Goal: Task Accomplishment & Management: Use online tool/utility

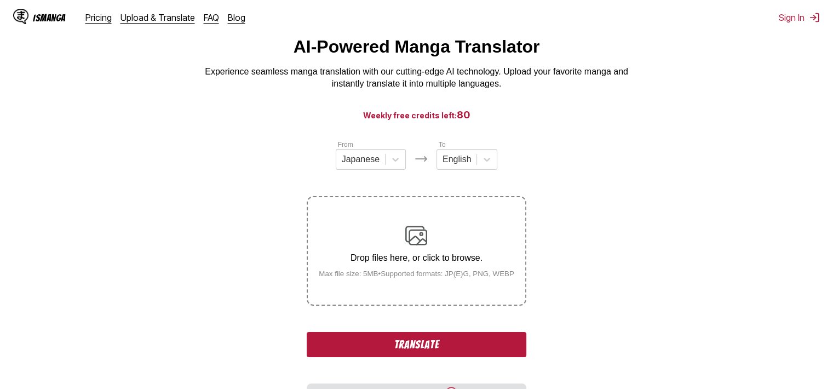
scroll to position [55, 0]
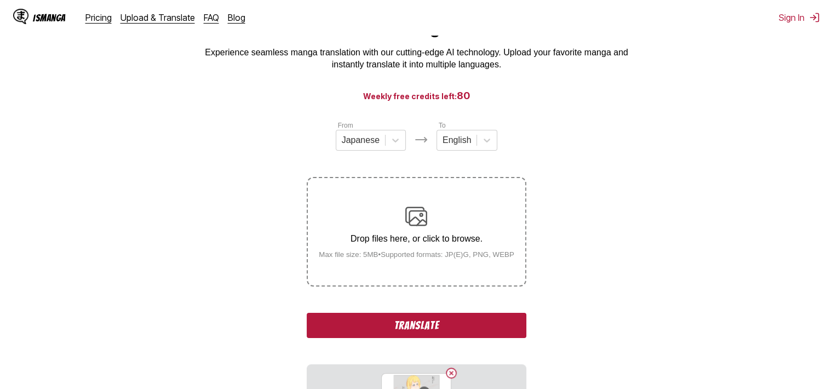
click at [480, 329] on button "Translate" at bounding box center [416, 325] width 219 height 25
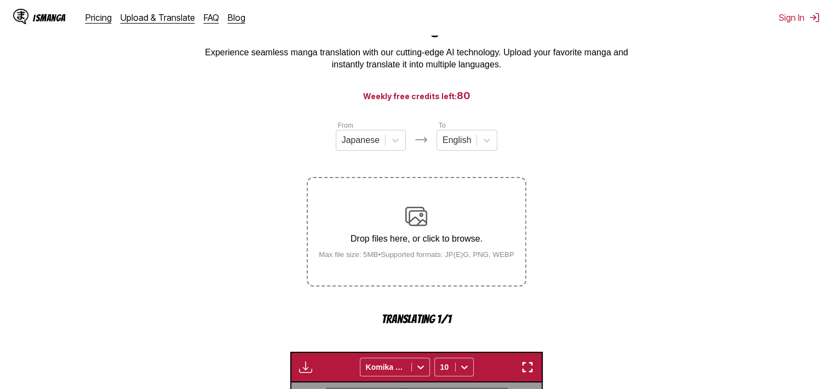
scroll to position [332, 0]
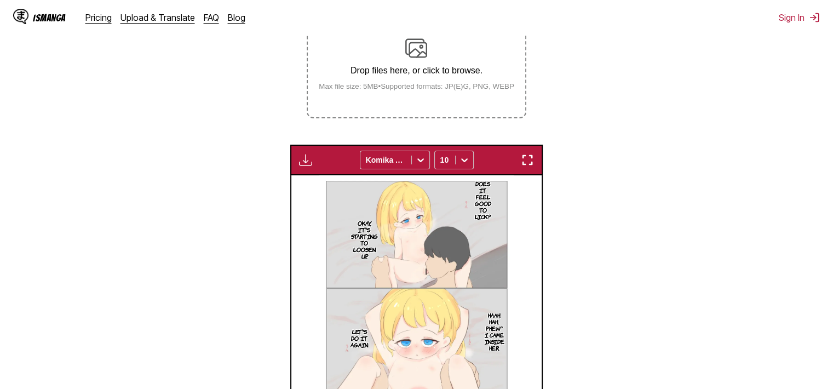
click at [527, 163] on img "button" at bounding box center [527, 159] width 13 height 13
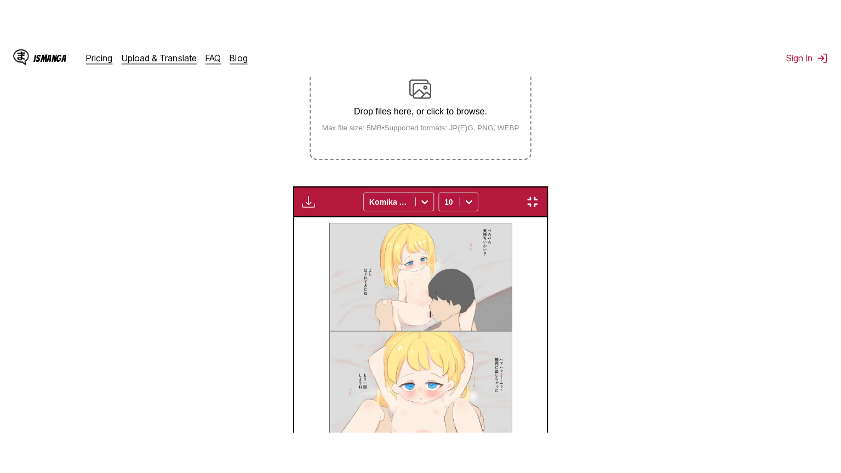
scroll to position [127, 0]
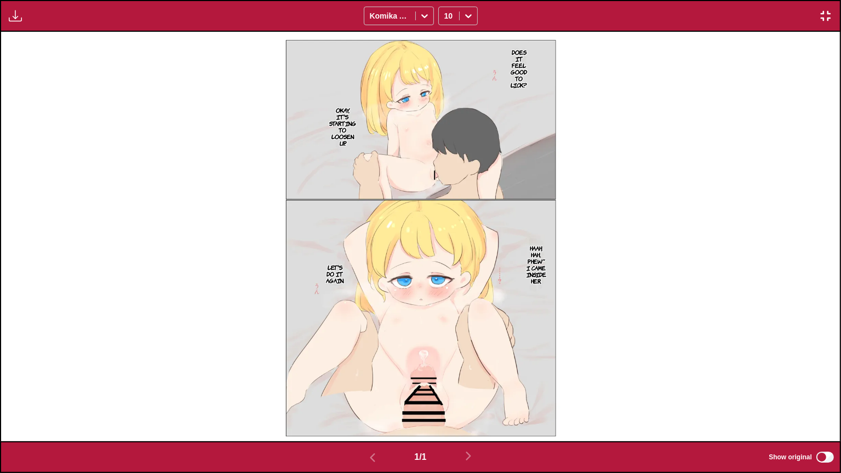
click at [518, 67] on p "Does it feel good to lick?" at bounding box center [518, 69] width 21 height 44
click at [560, 51] on button "close-tooltip" at bounding box center [557, 50] width 18 height 18
click at [520, 66] on p "Does it feel good to lick?" at bounding box center [518, 69] width 21 height 44
click at [358, 122] on p "Okay, it's starting to loosen up." at bounding box center [342, 127] width 31 height 44
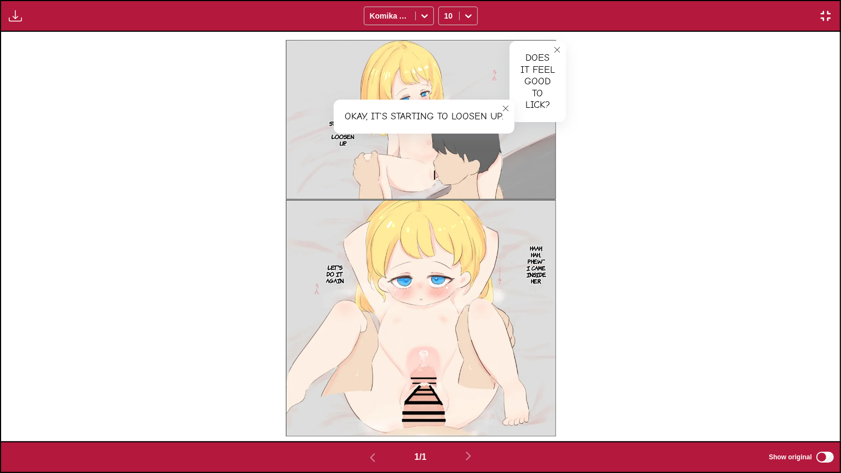
click at [534, 275] on p "Haah, hah... Phew~ I came inside her." at bounding box center [536, 265] width 24 height 44
drag, startPoint x: 309, startPoint y: 272, endPoint x: 331, endPoint y: 269, distance: 22.2
click at [311, 272] on img at bounding box center [420, 237] width 290 height 410
click at [331, 269] on p "Let's do it again." at bounding box center [335, 274] width 22 height 24
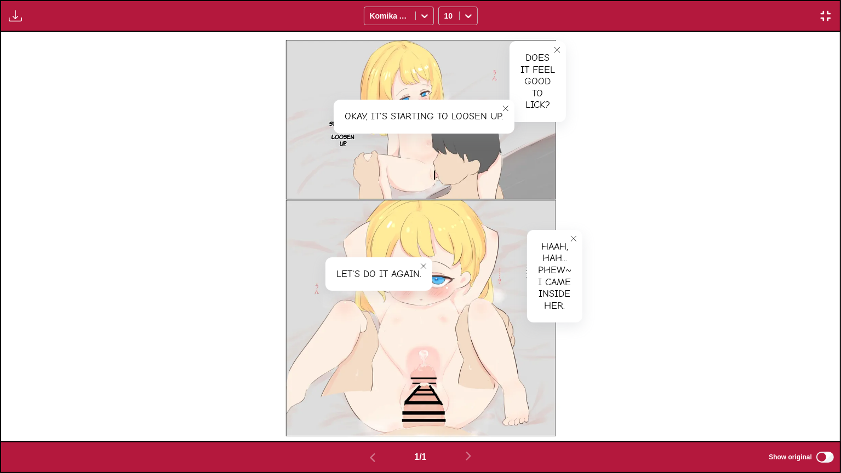
click at [429, 258] on button "close-tooltip" at bounding box center [424, 266] width 18 height 18
click at [825, 14] on img "button" at bounding box center [825, 15] width 13 height 13
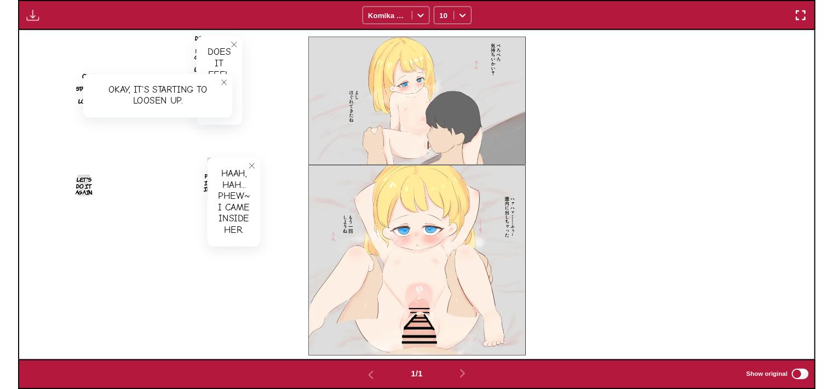
scroll to position [286, 0]
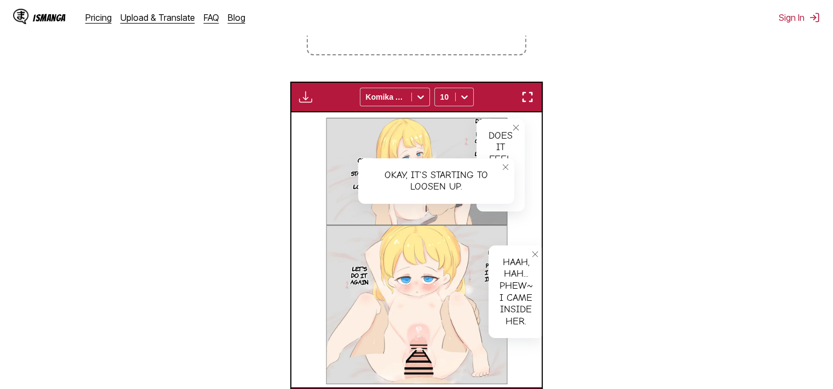
click at [509, 165] on button "close-tooltip" at bounding box center [506, 167] width 18 height 18
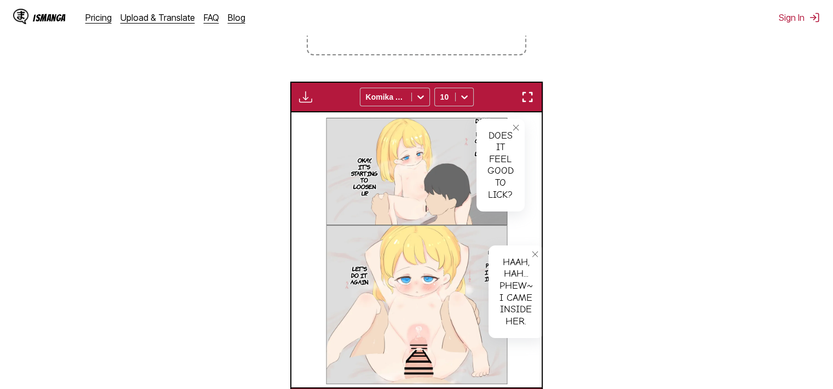
click at [519, 132] on button "close-tooltip" at bounding box center [516, 128] width 18 height 18
click at [532, 256] on icon "close-tooltip" at bounding box center [535, 254] width 8 height 8
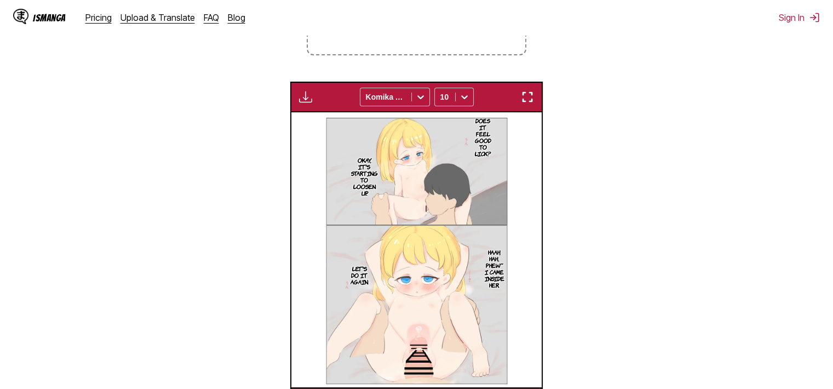
scroll to position [12, 0]
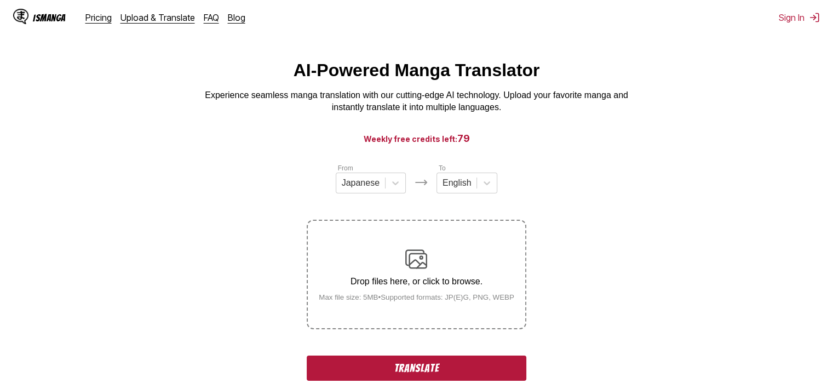
click at [506, 364] on button "Translate" at bounding box center [416, 367] width 219 height 25
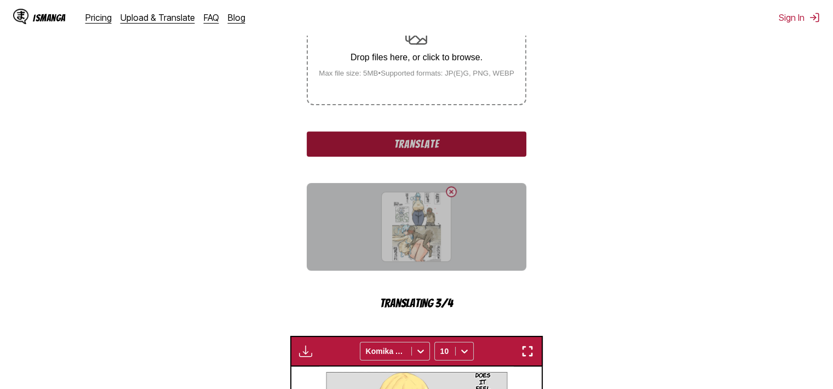
scroll to position [176, 0]
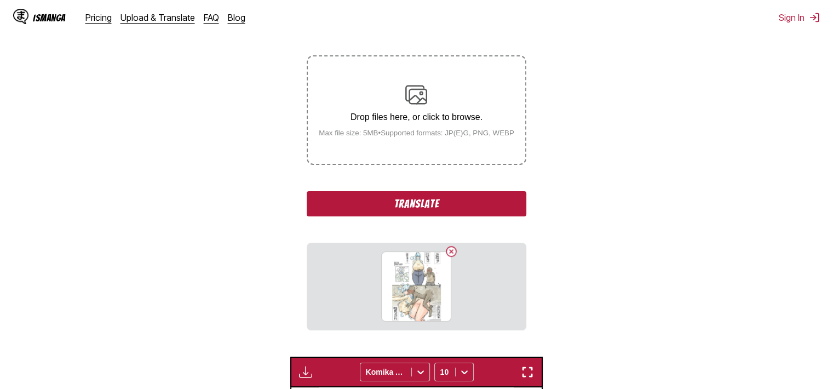
click at [503, 198] on button "Translate" at bounding box center [416, 203] width 219 height 25
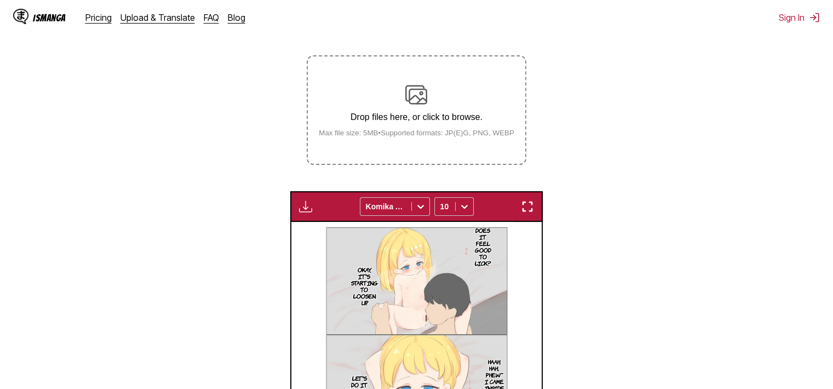
click at [538, 207] on div "Available for premium users only Komika Axis 10" at bounding box center [416, 206] width 252 height 31
click at [532, 204] on img "button" at bounding box center [527, 206] width 13 height 13
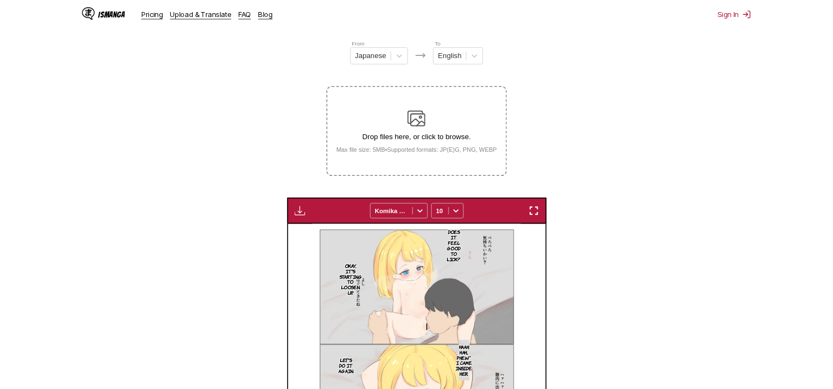
scroll to position [286, 0]
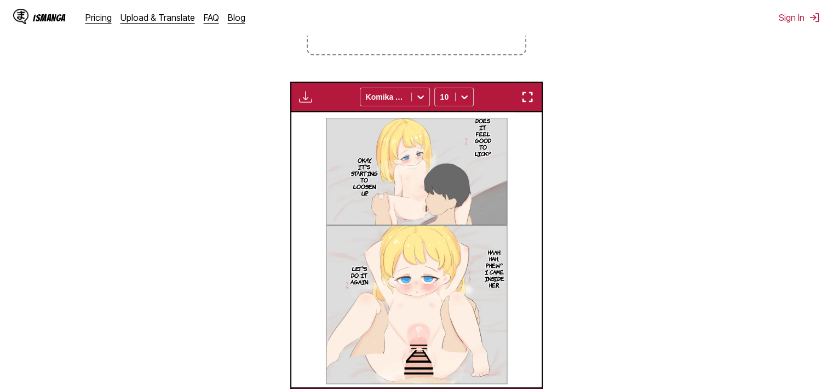
click at [524, 94] on img "button" at bounding box center [527, 96] width 13 height 13
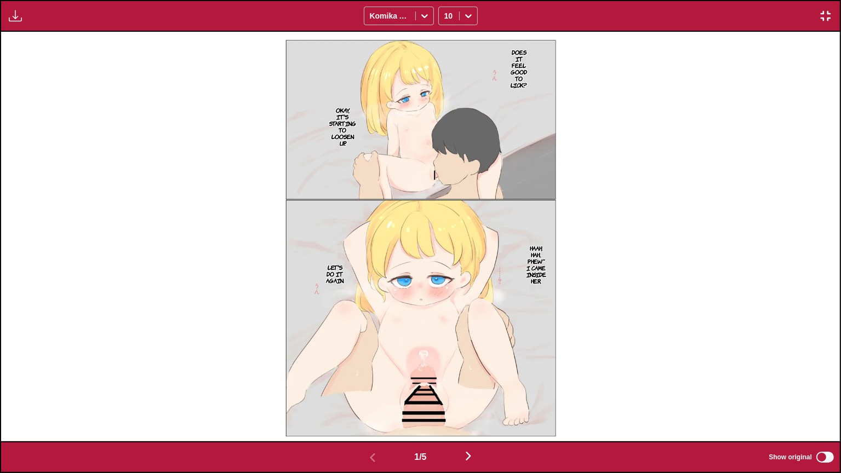
scroll to position [0, 839]
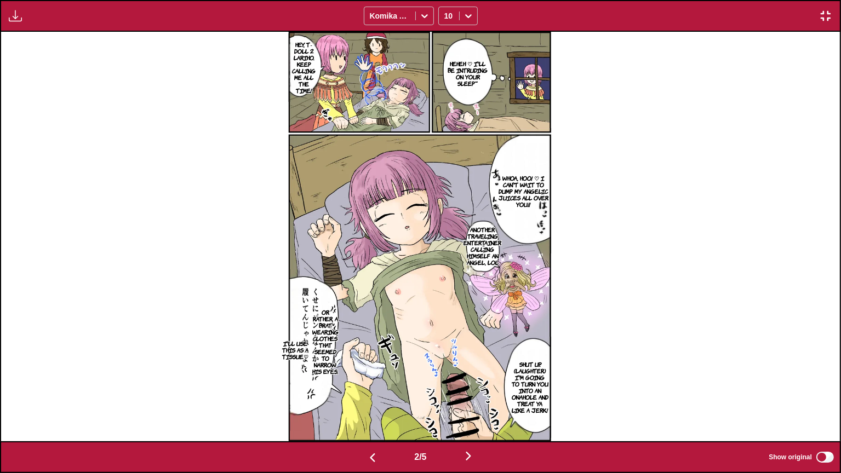
click at [475, 77] on p "Heheh ♡ I'll be intruding on your sleep~" at bounding box center [467, 73] width 45 height 31
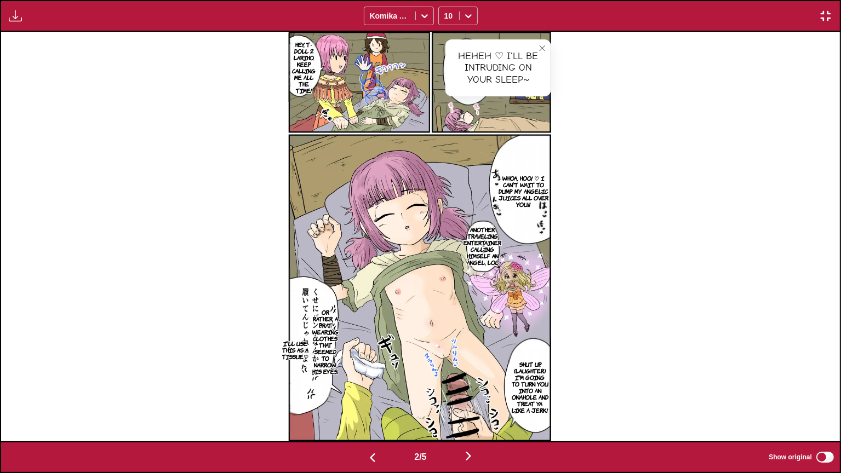
click at [302, 70] on p "Hey, T-Doll 2 Lariho. Keep calling me all the time!" at bounding box center [304, 67] width 31 height 57
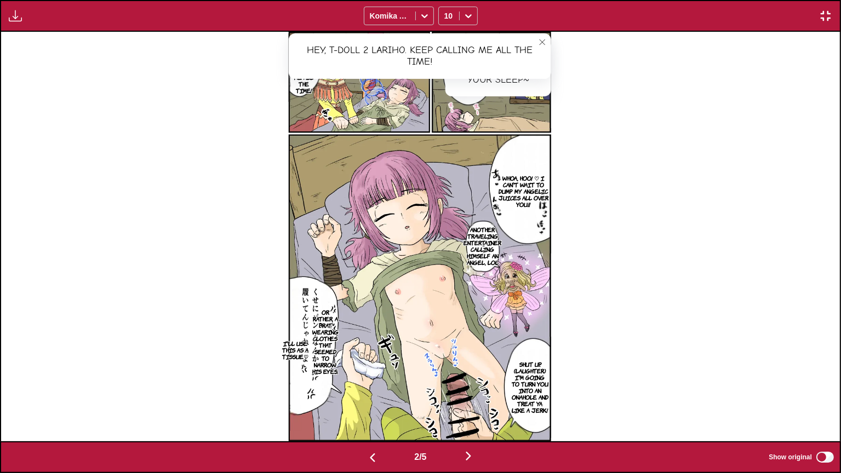
click at [527, 173] on p "Whoa, hoo! ♡ I can't wait to dump my angelic juices all over you!!" at bounding box center [523, 191] width 55 height 37
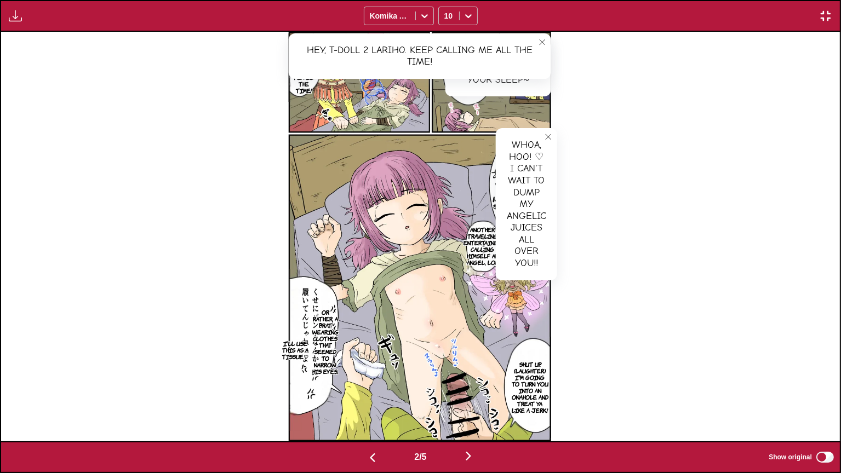
click at [487, 237] on p "Another traveling entertainer calling himself an angel, lol" at bounding box center [483, 246] width 42 height 44
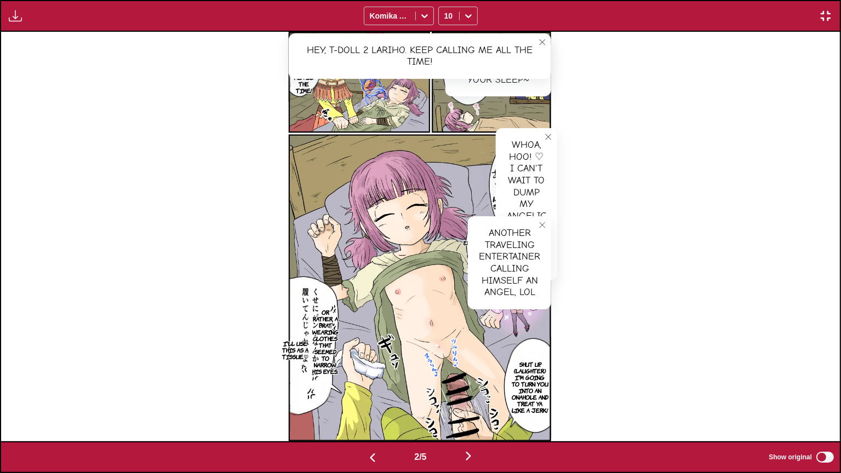
click at [536, 388] on p "Shut up. (laughter) I'm going to turn you into an onahole and treat ya like a j…" at bounding box center [530, 387] width 42 height 57
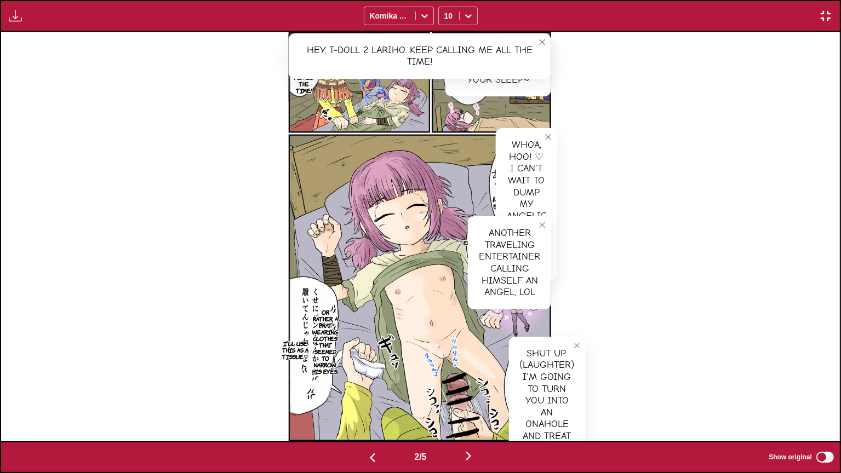
click at [335, 341] on p "Or rather, a brat wearing clothes that seemed to narrow his eyes." at bounding box center [325, 342] width 31 height 70
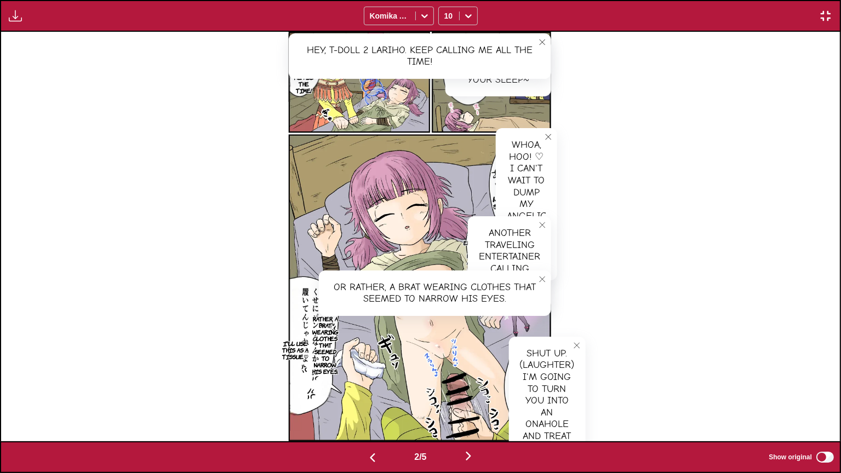
click at [291, 340] on p "I'll use this as a tissue♡" at bounding box center [295, 350] width 31 height 24
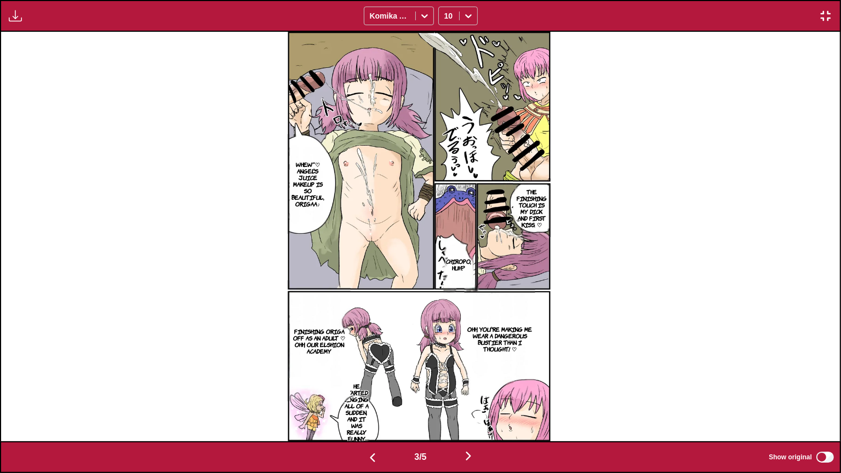
scroll to position [0, 2517]
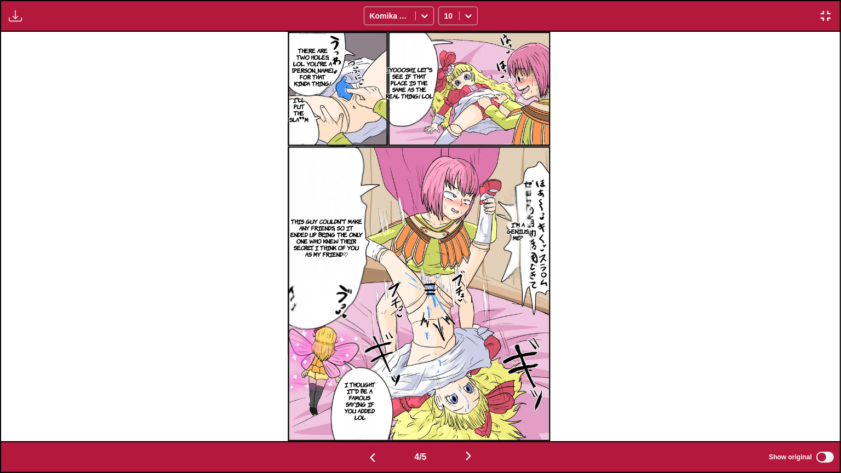
click at [410, 76] on p "Iyoooshi, let's see if that place is the same as the real thing! lol" at bounding box center [409, 82] width 52 height 37
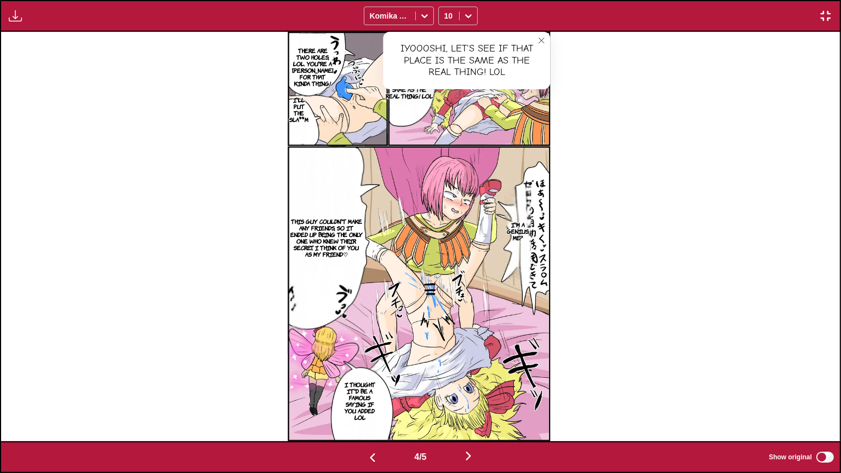
click at [321, 64] on p "There are two holes, lol. You're a [PERSON_NAME] for that kinda thing!" at bounding box center [312, 67] width 45 height 44
click at [537, 37] on button "close-tooltip" at bounding box center [541, 41] width 18 height 18
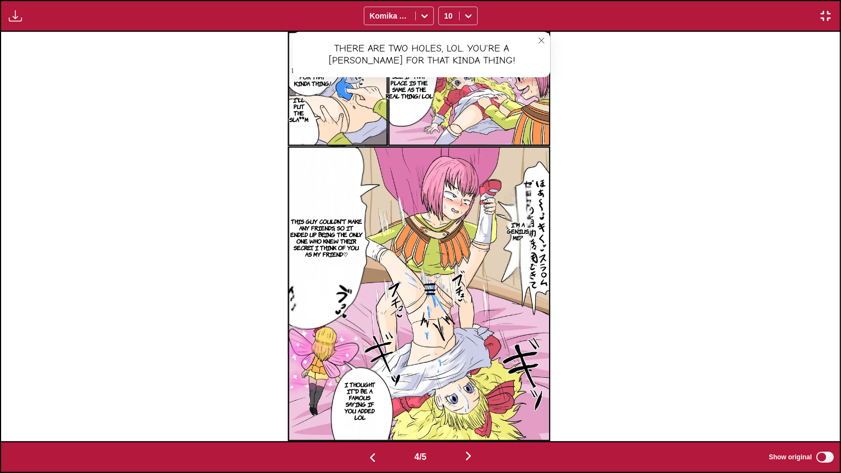
click at [347, 224] on p "This guy couldn't make any friends, so it ended up being the only one who knew …" at bounding box center [326, 238] width 77 height 44
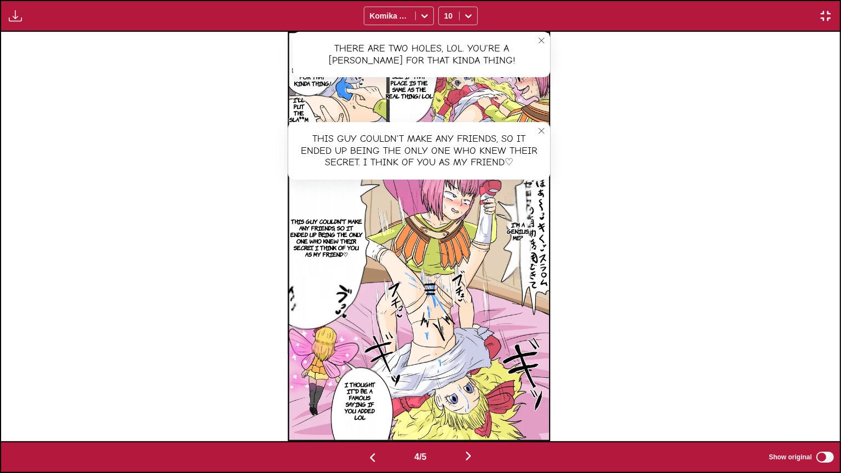
scroll to position [0, 3356]
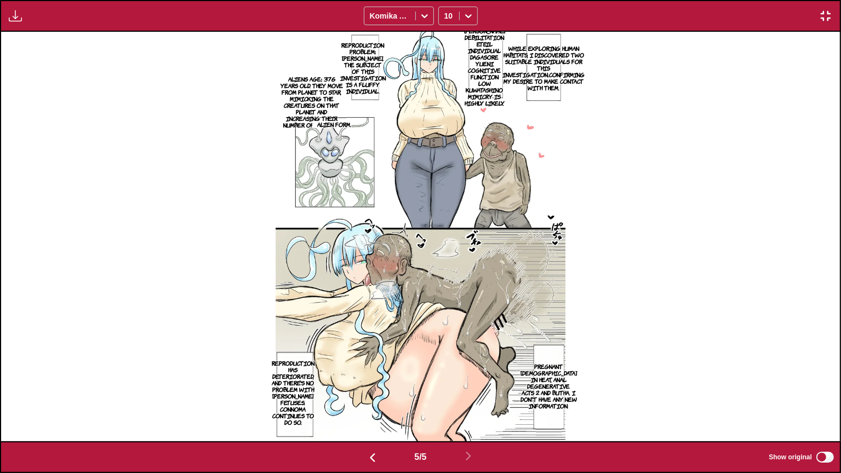
click at [824, 388] on label "Show original" at bounding box center [801, 457] width 67 height 14
click at [577, 64] on p "While exploring human habitats, I discovered two suitable individuals for this …" at bounding box center [543, 68] width 87 height 50
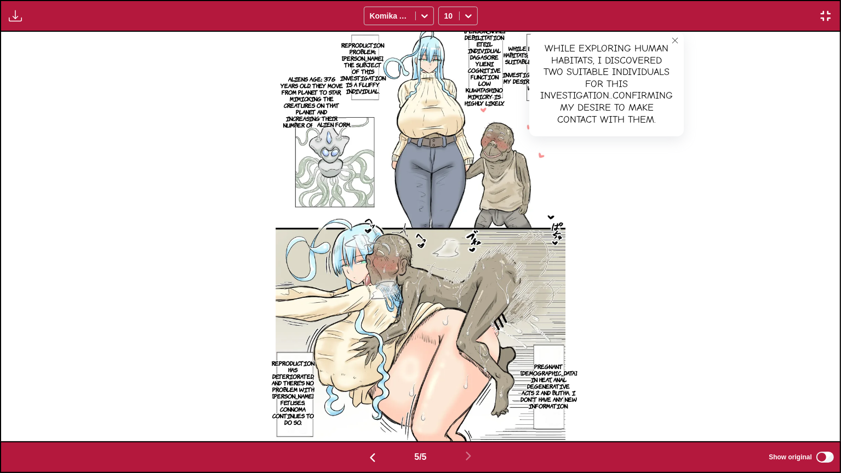
drag, startPoint x: 679, startPoint y: 43, endPoint x: 690, endPoint y: 70, distance: 29.5
click at [679, 42] on button "close-tooltip" at bounding box center [675, 41] width 18 height 18
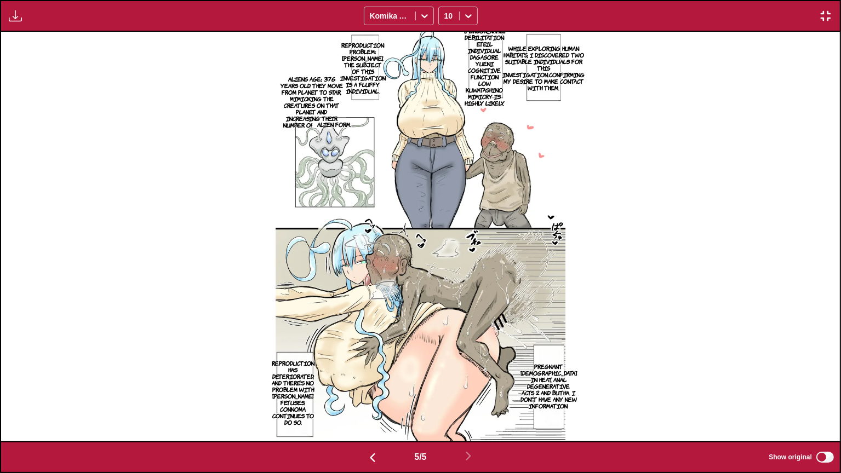
click at [825, 388] on label "Show original" at bounding box center [801, 457] width 67 height 14
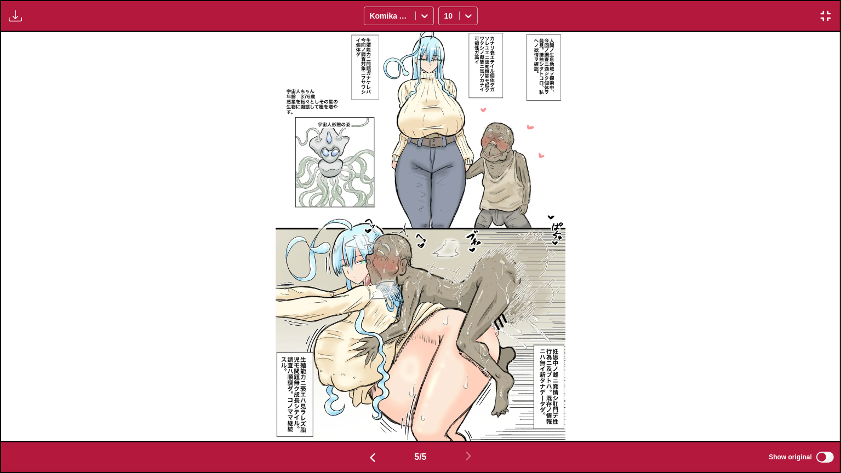
click at [825, 388] on label "Show original" at bounding box center [801, 457] width 67 height 14
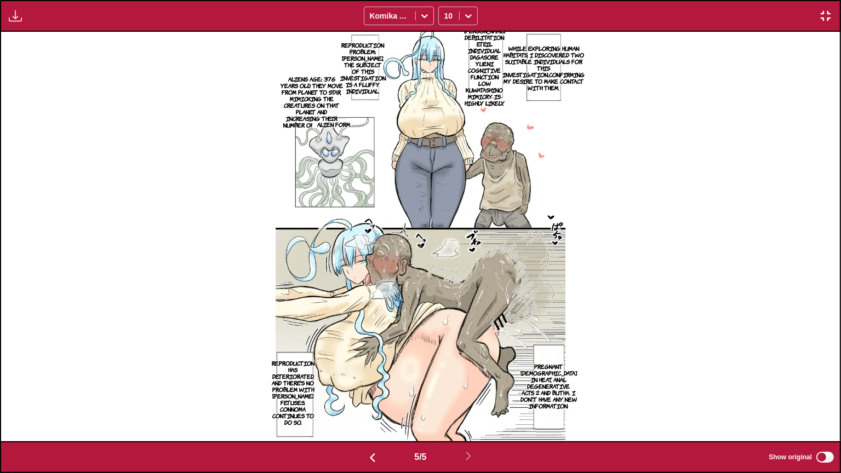
click at [482, 88] on p "[PERSON_NAME] debilitation eteil individual dagasore yueni cognitive function l…" at bounding box center [484, 66] width 45 height 83
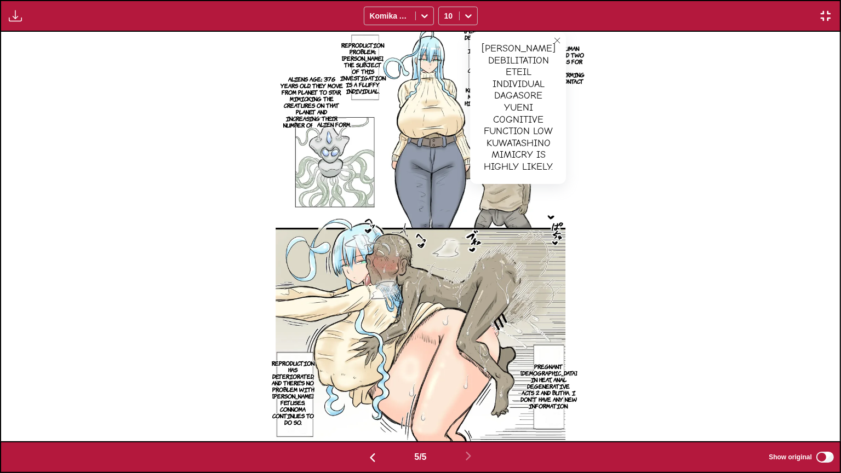
click at [560, 36] on button "close-tooltip" at bounding box center [557, 41] width 18 height 18
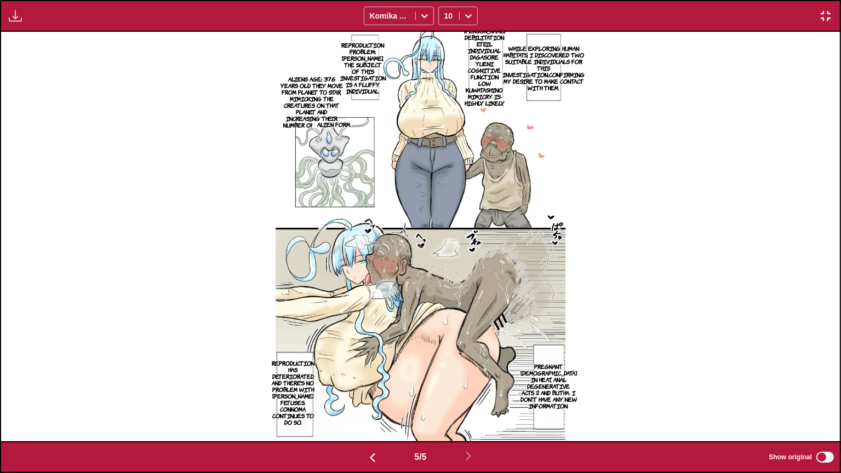
click at [377, 60] on p "Reproduction problem: [PERSON_NAME], the subject of this investigation is a flu…" at bounding box center [363, 67] width 50 height 57
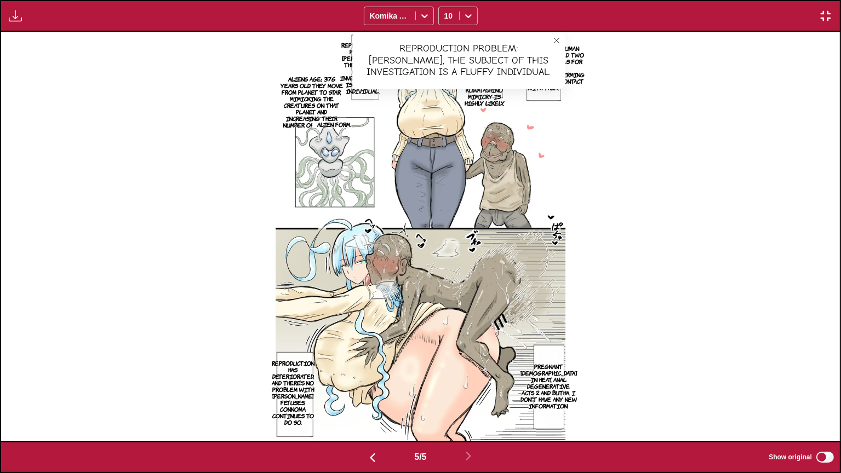
click at [555, 34] on button "close-tooltip" at bounding box center [557, 41] width 18 height 18
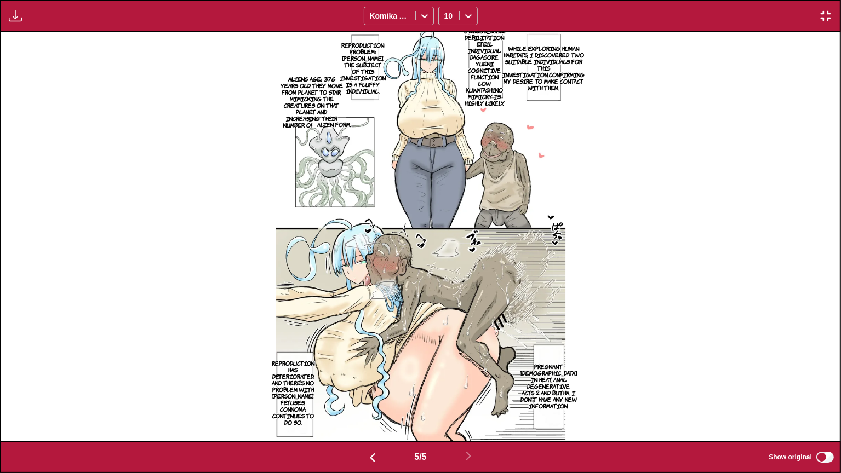
click at [348, 127] on p "Alien form." at bounding box center [333, 124] width 38 height 11
click at [392, 127] on img at bounding box center [420, 237] width 290 height 410
click at [387, 125] on button "close-tooltip" at bounding box center [384, 130] width 18 height 18
click at [313, 92] on p "Aliens age: 376 years old. They move from planet to star, mimicking the creatur…" at bounding box center [311, 101] width 69 height 57
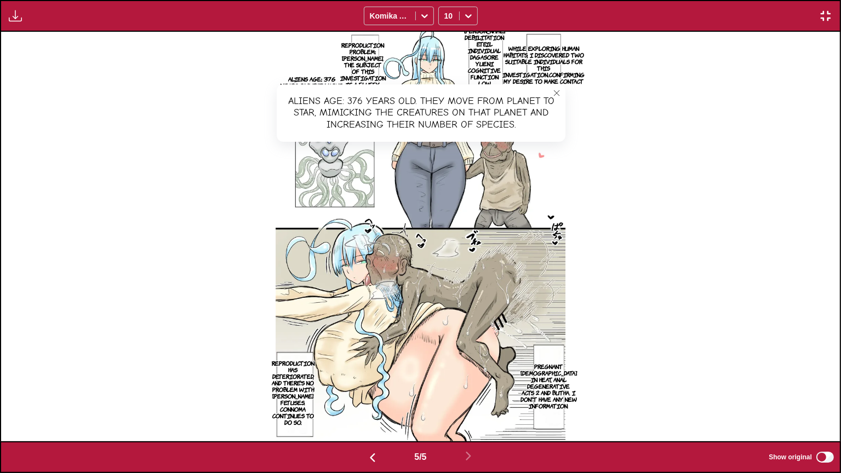
click at [553, 92] on icon "close-tooltip" at bounding box center [557, 93] width 8 height 8
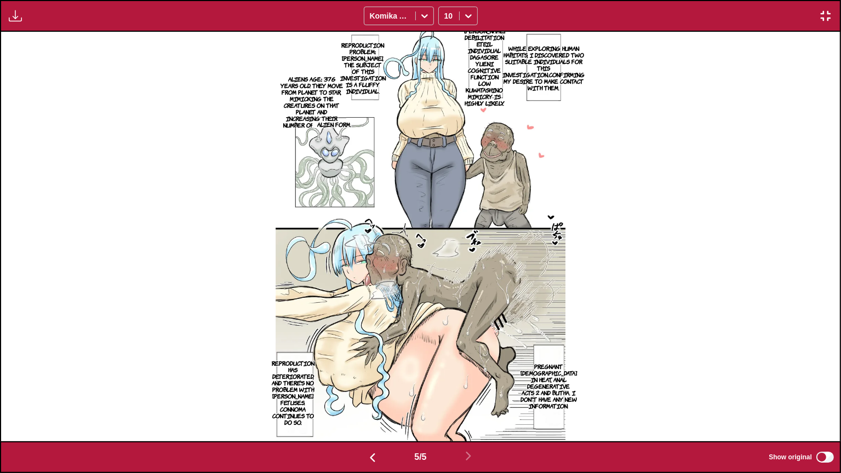
click at [549, 367] on p "Pregnant [DEMOGRAPHIC_DATA] in heat, anal degenerative acts 2 and butha. I don'…" at bounding box center [548, 386] width 61 height 50
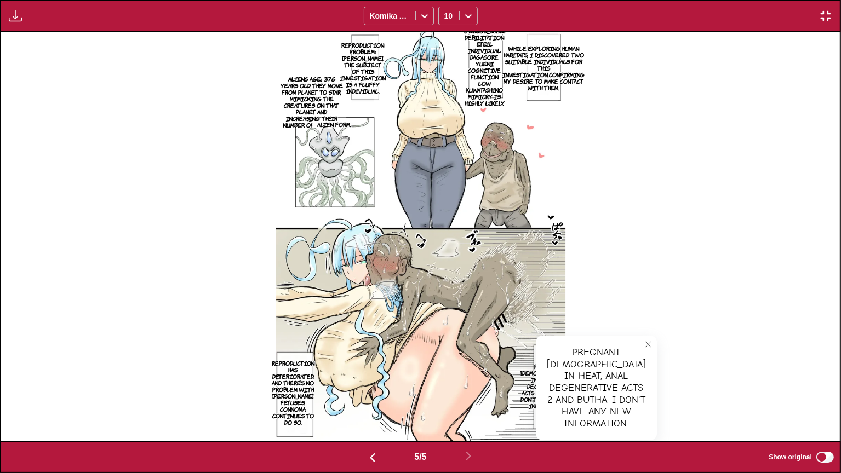
click at [644, 341] on icon "close-tooltip" at bounding box center [648, 345] width 8 height 8
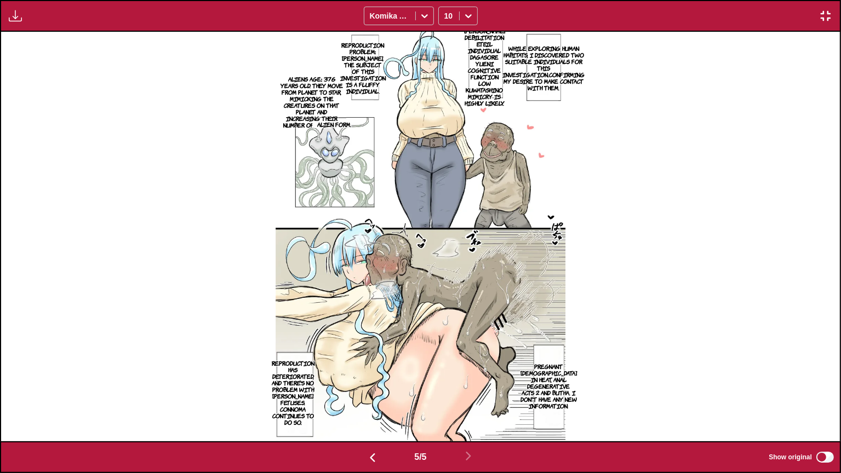
click at [826, 15] on img "button" at bounding box center [825, 15] width 13 height 13
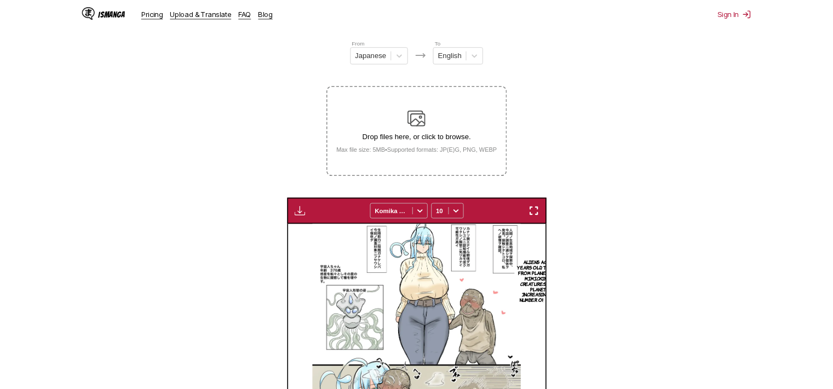
scroll to position [0, 1001]
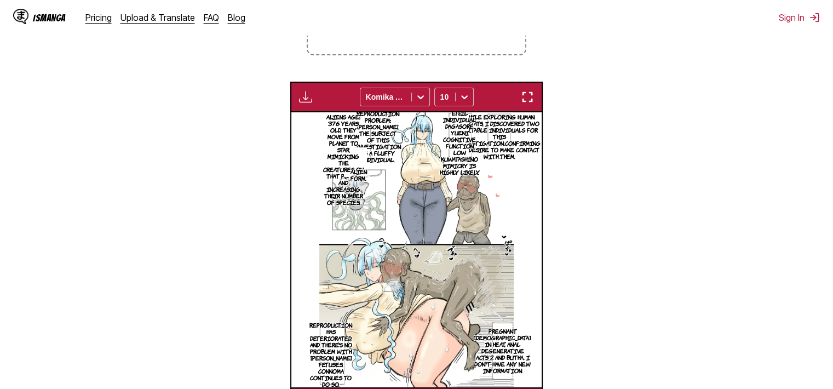
click at [805, 291] on section "From Japanese To English Drop files here, or click to browse. Max file size: 5M…" at bounding box center [417, 153] width 816 height 529
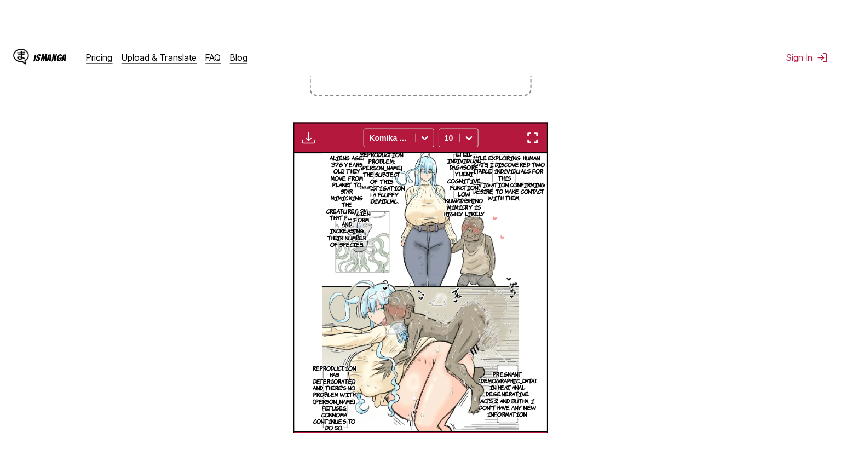
scroll to position [122, 0]
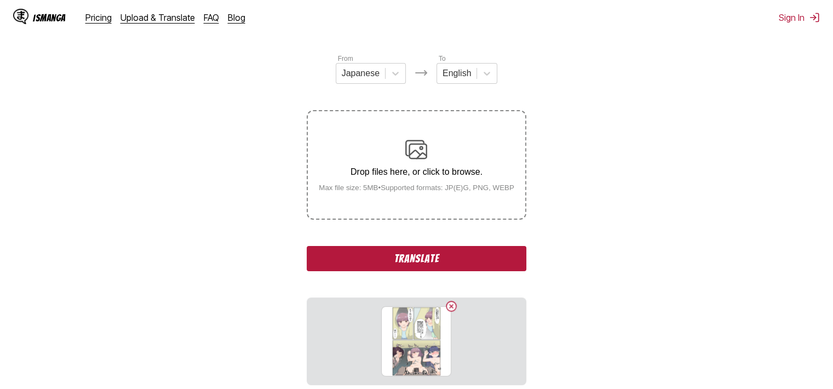
click at [462, 265] on button "Translate" at bounding box center [416, 258] width 219 height 25
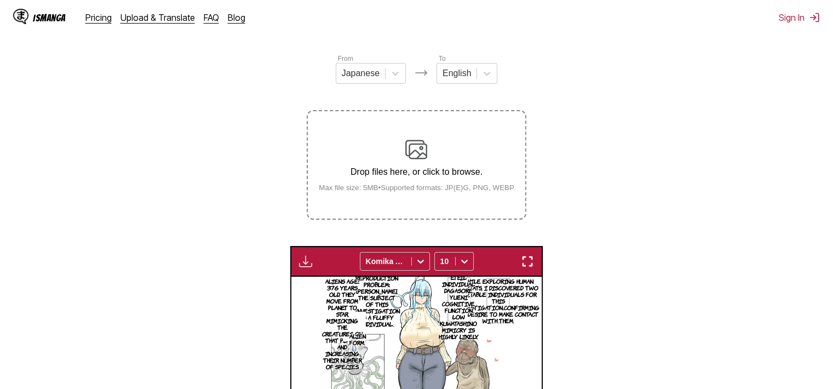
click at [527, 255] on button "button" at bounding box center [528, 261] width 20 height 14
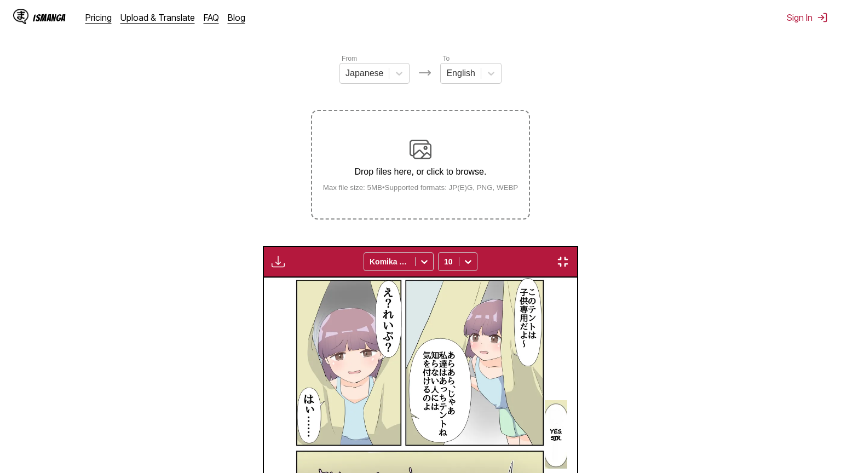
scroll to position [0, 4198]
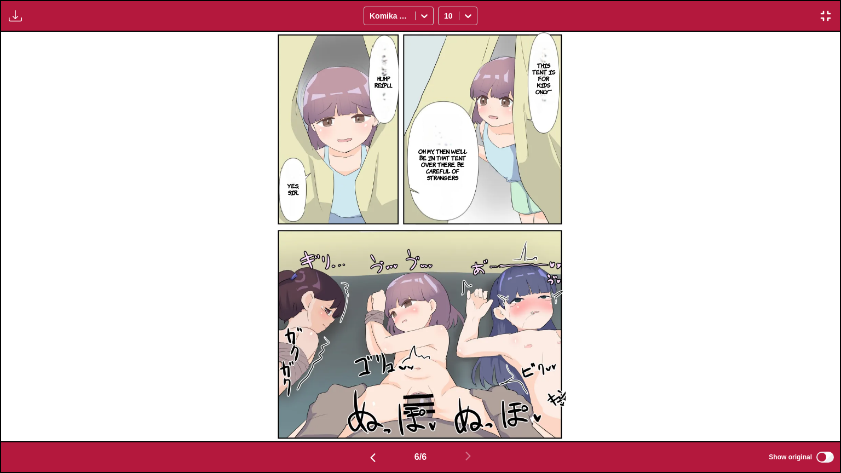
click at [546, 81] on p "This tent is for kids only~" at bounding box center [544, 78] width 30 height 37
click at [429, 160] on p "Oh my, then we'll be in that tent over there. Be careful of strangers" at bounding box center [443, 164] width 54 height 37
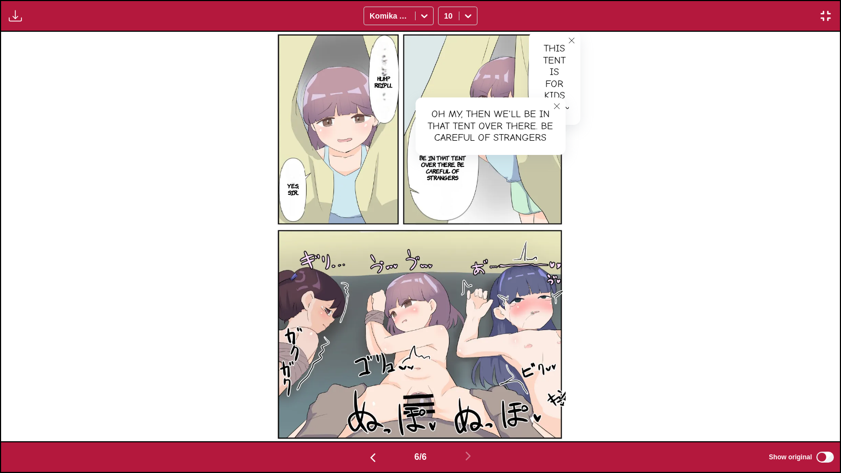
click at [388, 83] on p "Huh? Reipu..." at bounding box center [383, 82] width 22 height 18
click at [831, 21] on img "button" at bounding box center [825, 15] width 13 height 13
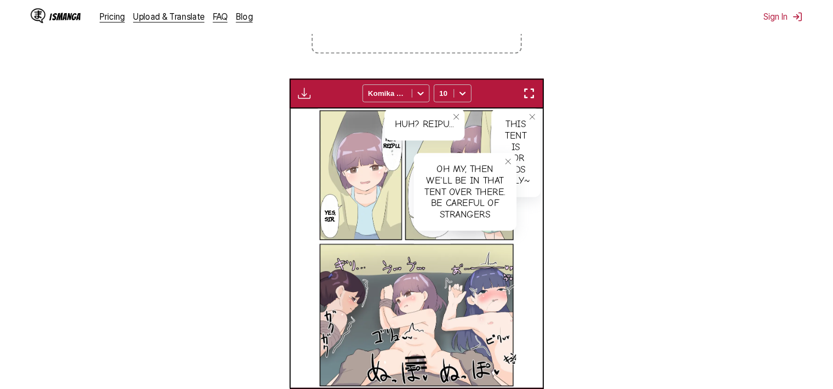
scroll to position [0, 1251]
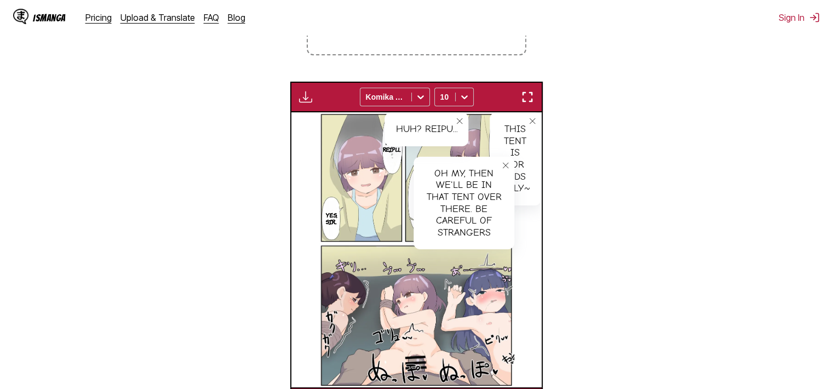
click at [823, 165] on section "From Japanese To English Drop files here, or click to browse. Max file size: 5M…" at bounding box center [417, 153] width 816 height 529
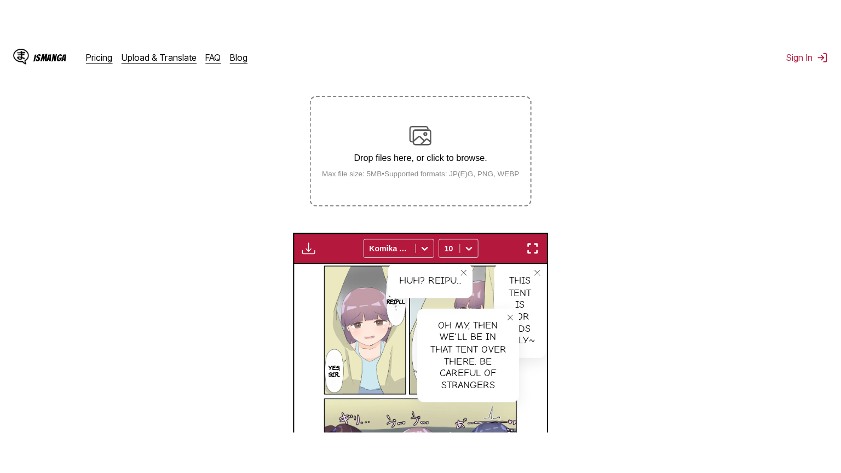
scroll to position [67, 0]
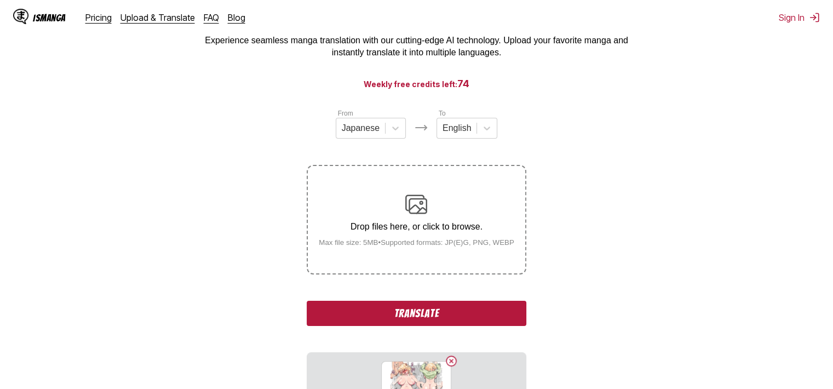
click at [454, 311] on button "Translate" at bounding box center [416, 313] width 219 height 25
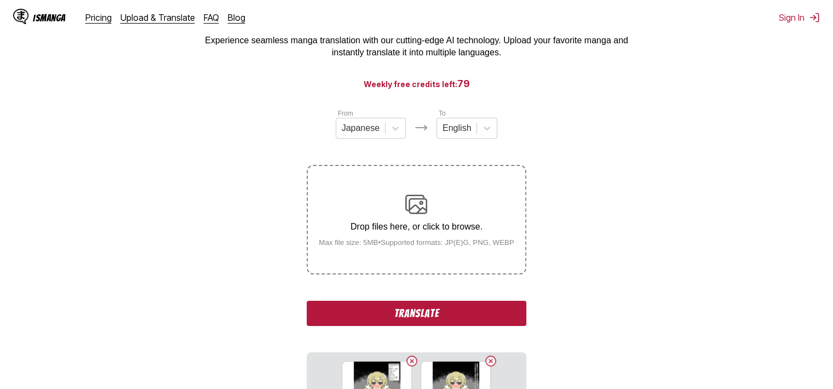
click at [497, 310] on button "Translate" at bounding box center [416, 313] width 219 height 25
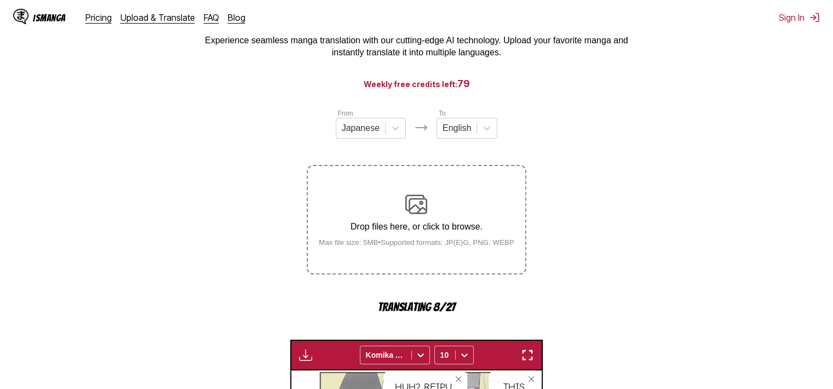
click at [533, 357] on img "button" at bounding box center [527, 354] width 13 height 13
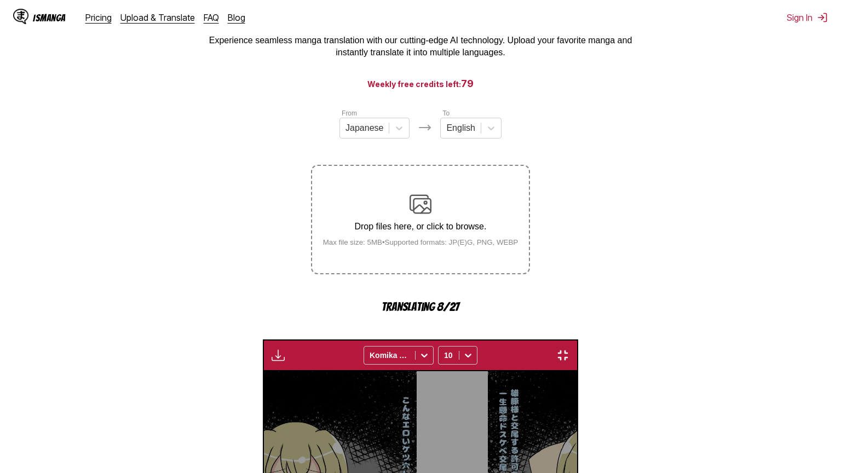
scroll to position [0, 5037]
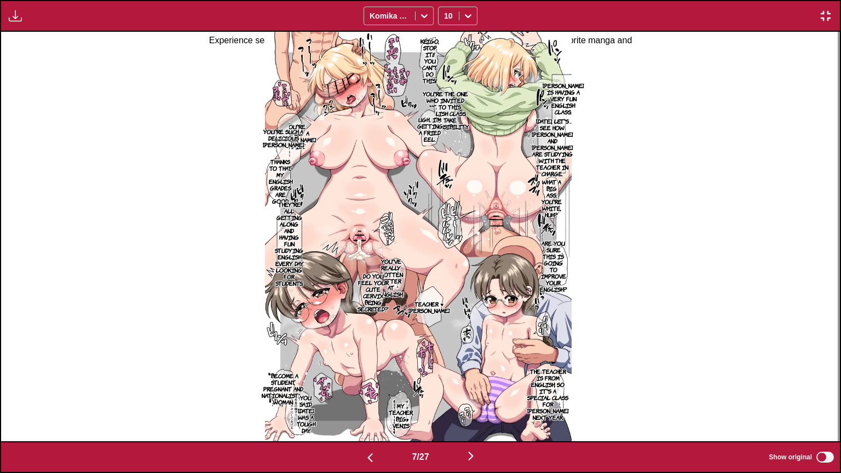
click at [572, 80] on p "[PERSON_NAME] is having a very fun English class." at bounding box center [563, 98] width 45 height 37
click at [636, 78] on button "close-tooltip" at bounding box center [645, 83] width 18 height 18
click at [557, 140] on p "[DATE], let's see how [PERSON_NAME] and [PERSON_NAME] are studying with the tea…" at bounding box center [552, 148] width 45 height 64
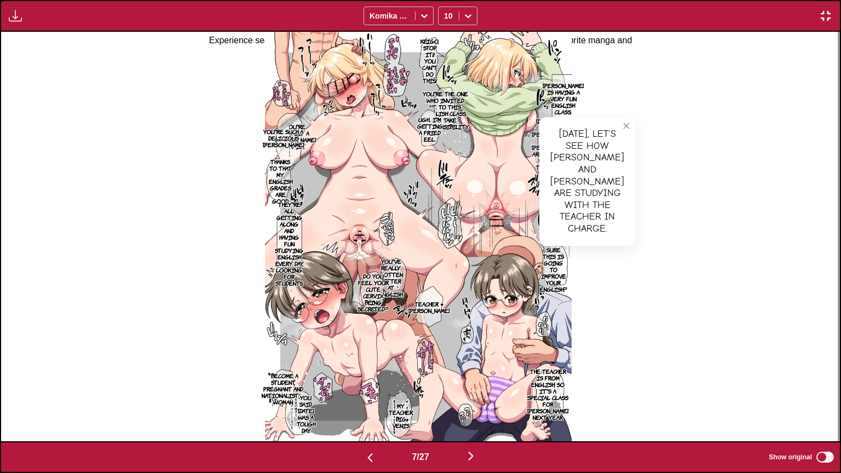
click at [623, 125] on icon "close-tooltip" at bounding box center [627, 126] width 8 height 8
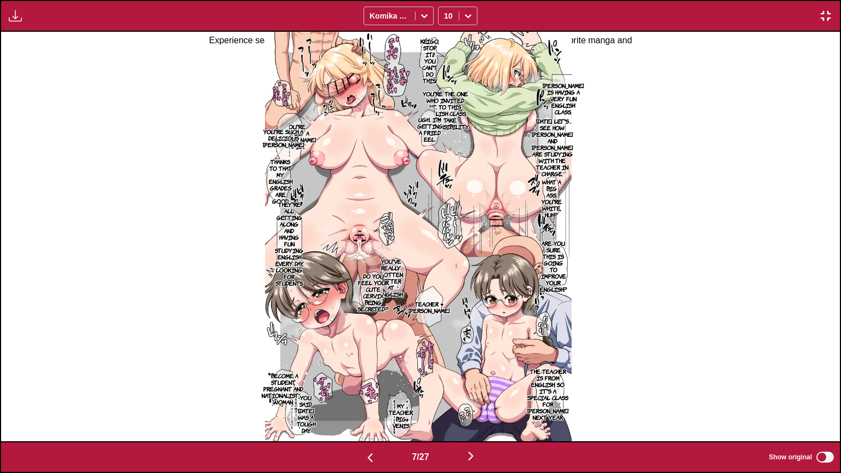
click at [559, 202] on p "What a big ass. You're white, huh?" at bounding box center [551, 198] width 25 height 44
click at [599, 185] on button "close-tooltip" at bounding box center [593, 186] width 18 height 18
click at [432, 51] on p "Keigo, stop it!! You can't do this!" at bounding box center [429, 61] width 23 height 50
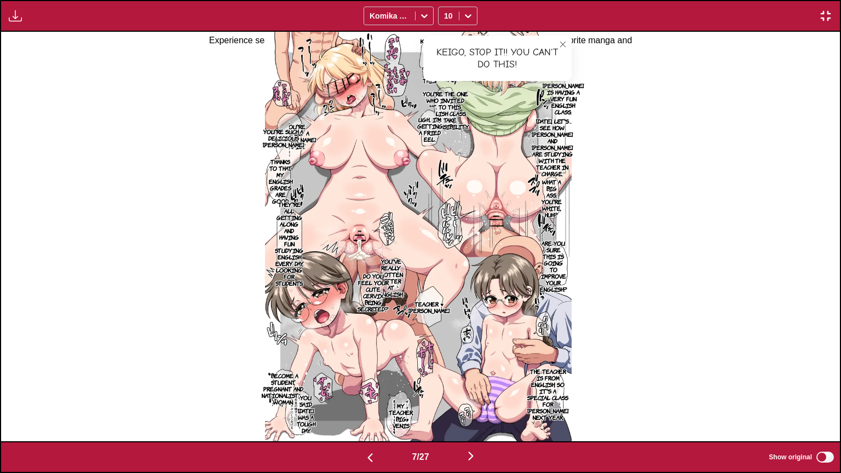
drag, startPoint x: 571, startPoint y: 38, endPoint x: 505, endPoint y: 83, distance: 79.6
click at [570, 38] on button "close-tooltip" at bounding box center [563, 45] width 18 height 18
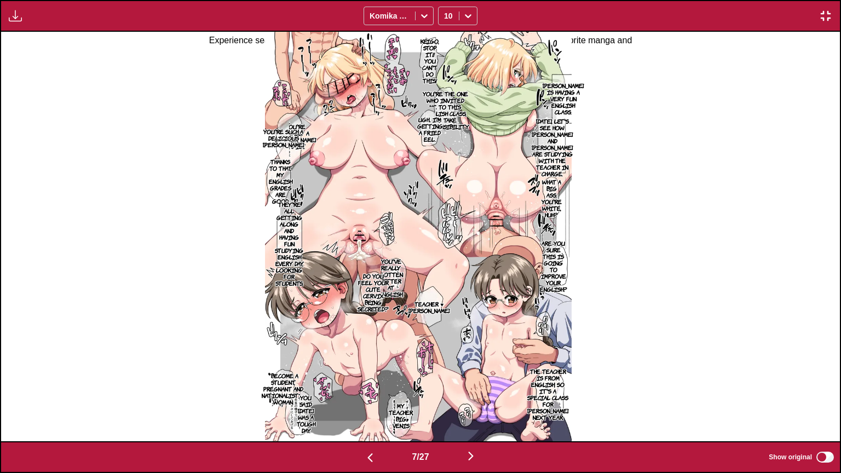
click at [434, 105] on p "You're the one who invited me to this English class, so take responsibility." at bounding box center [445, 110] width 51 height 44
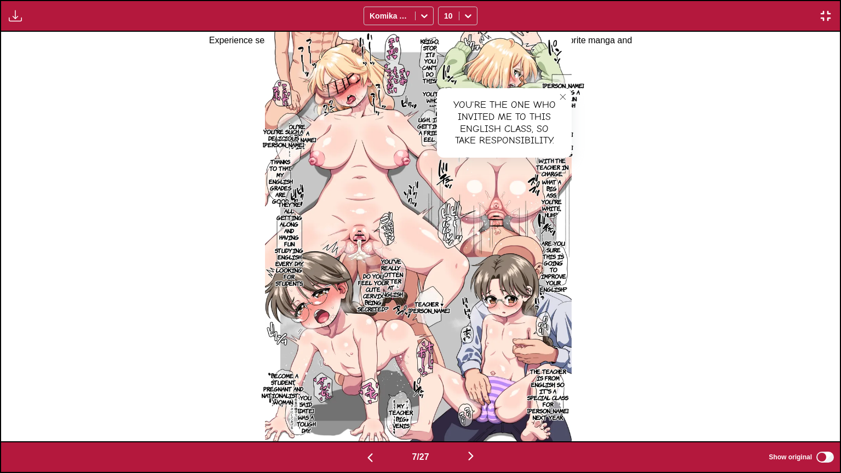
click at [431, 129] on p "Ugh... I'm getting a fried eel." at bounding box center [430, 129] width 30 height 31
click at [818, 388] on label "Show original" at bounding box center [802, 457] width 67 height 14
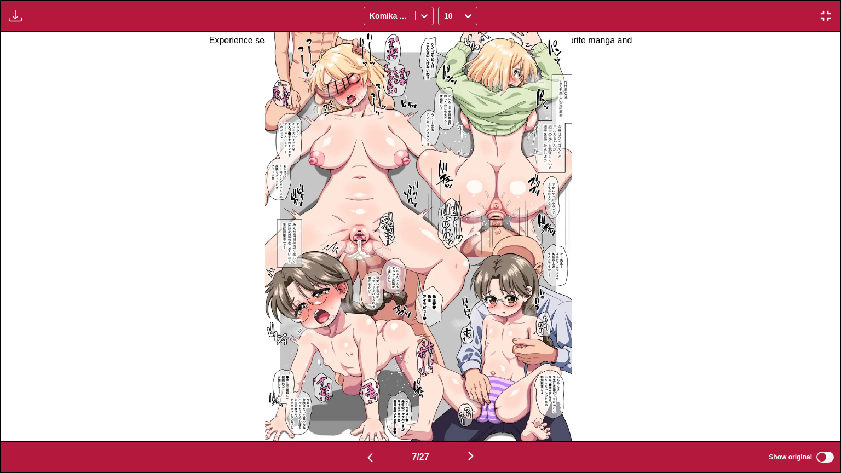
click at [818, 388] on label "Show original" at bounding box center [802, 457] width 67 height 14
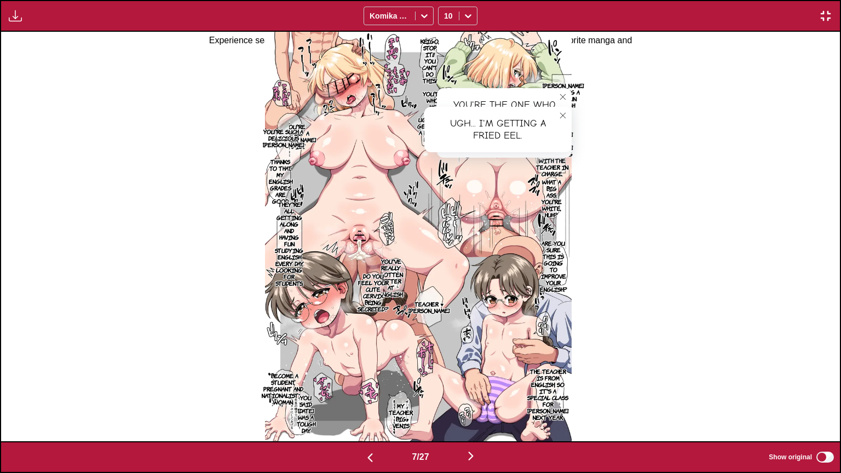
click at [294, 127] on p "You're such a delicious [PERSON_NAME]." at bounding box center [284, 138] width 46 height 24
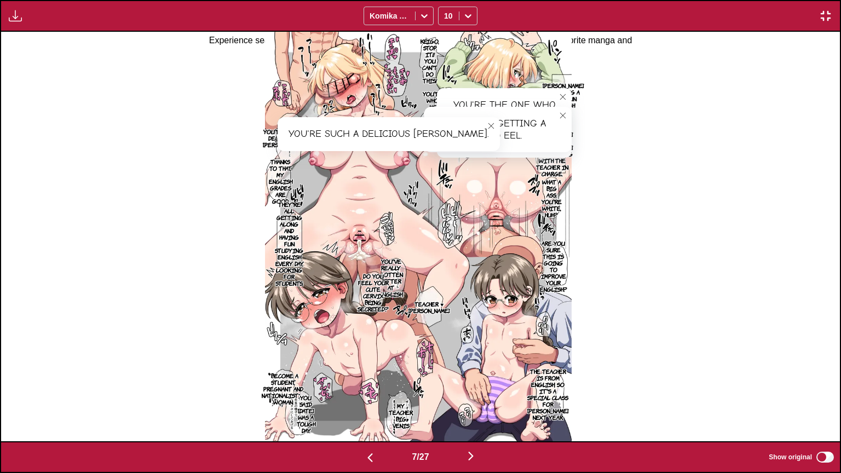
click at [566, 115] on icon "close-tooltip" at bounding box center [563, 116] width 8 height 8
click at [567, 96] on icon "close-tooltip" at bounding box center [563, 97] width 8 height 8
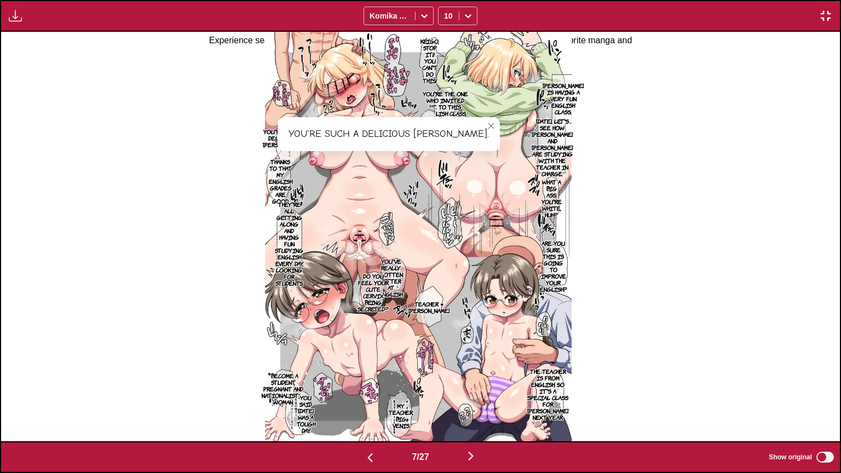
click at [287, 177] on p "Thanks to that, my english grades are good." at bounding box center [281, 181] width 28 height 50
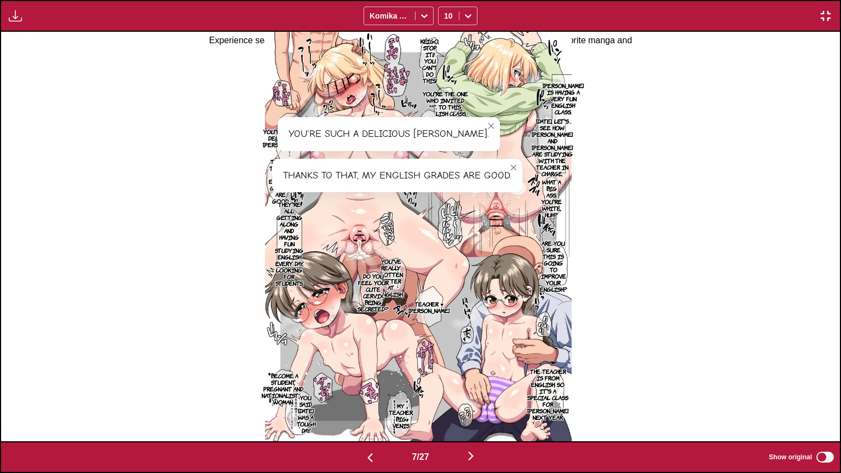
click at [514, 165] on icon "close-tooltip" at bounding box center [514, 168] width 8 height 8
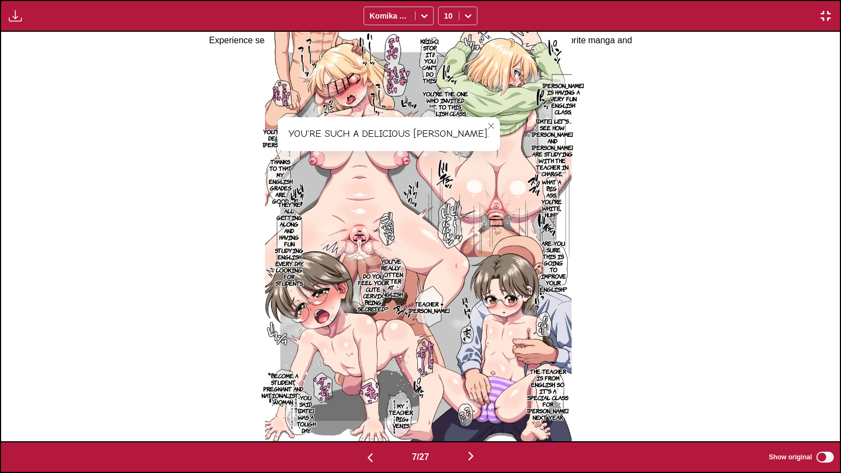
drag, startPoint x: 451, startPoint y: 122, endPoint x: 521, endPoint y: 151, distance: 75.9
click at [487, 124] on icon "close-tooltip" at bounding box center [491, 126] width 8 height 8
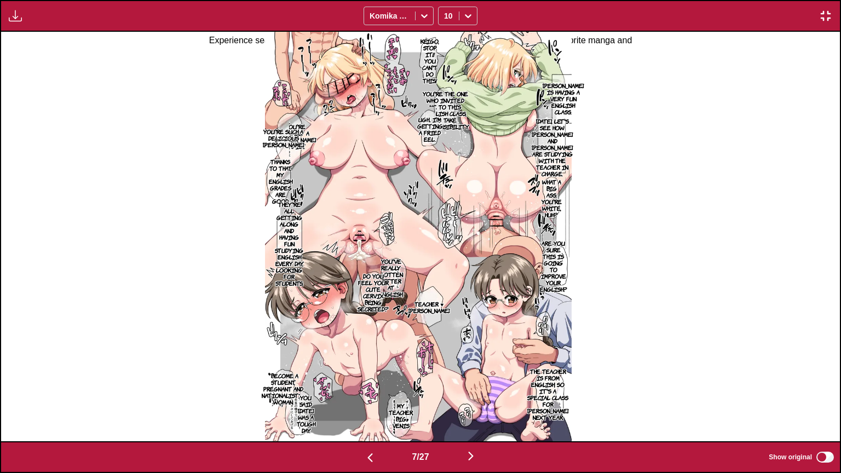
click at [556, 272] on p "Are you sure this is going to improve your English?" at bounding box center [554, 266] width 32 height 57
click at [554, 379] on p "The teacher is from English, so it's a special class for [PERSON_NAME] next yea…" at bounding box center [547, 394] width 45 height 57
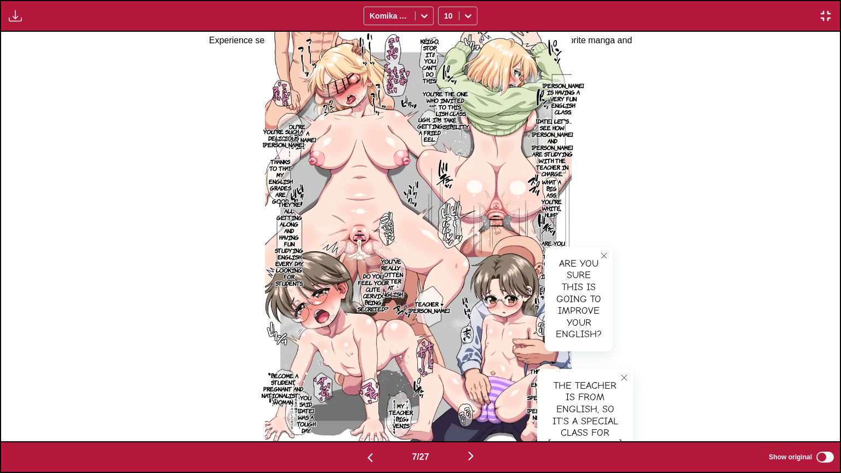
click at [616, 375] on button "close-tooltip" at bounding box center [625, 378] width 18 height 18
click at [403, 274] on p "You've really gotten better at English." at bounding box center [391, 278] width 28 height 44
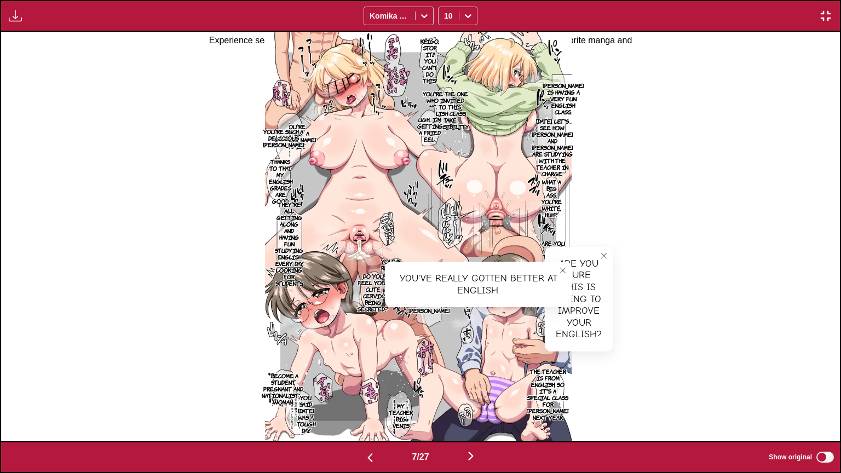
click at [366, 292] on p "Do you feel your cute cervix being secreted?" at bounding box center [373, 293] width 36 height 44
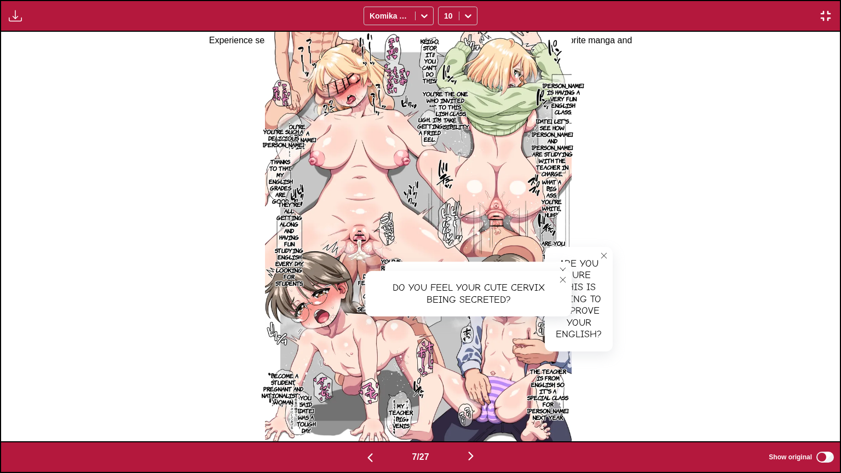
click at [409, 388] on p "My teacher, big venis" at bounding box center [401, 415] width 29 height 31
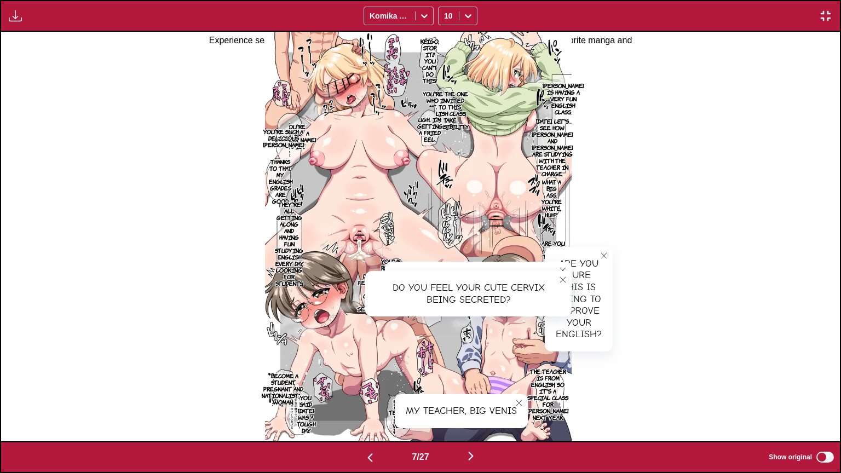
click at [318, 388] on p "You said [DATE] was a tough day." at bounding box center [306, 414] width 23 height 44
click at [279, 380] on p "*Become a student, pregnant and nationalistic woman." at bounding box center [284, 388] width 48 height 37
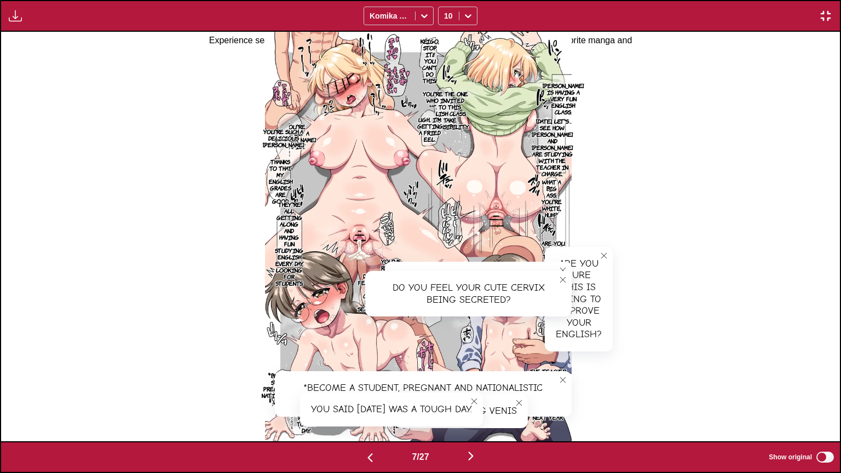
click at [478, 388] on icon "close-tooltip" at bounding box center [474, 402] width 8 height 8
click at [521, 388] on icon "close-tooltip" at bounding box center [519, 403] width 8 height 8
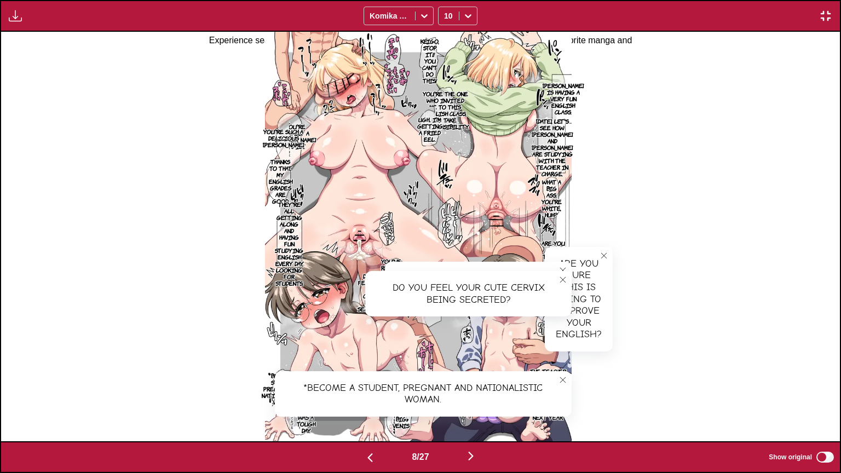
scroll to position [0, 5876]
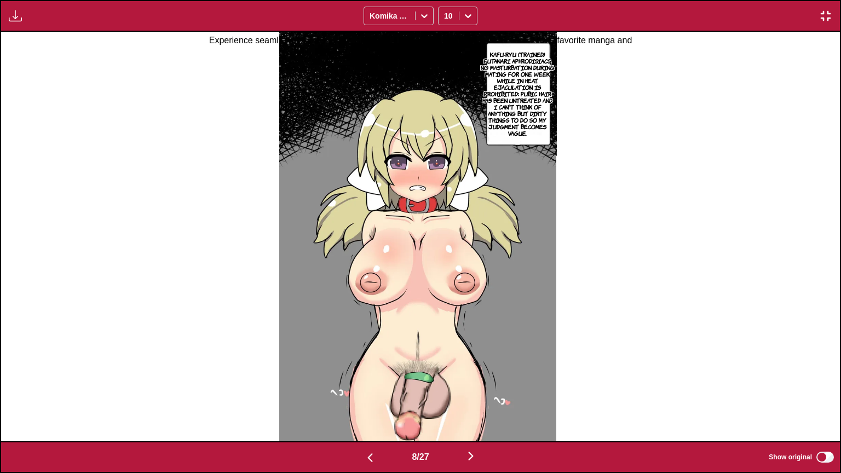
click at [522, 120] on p "Kafu-ryu (trained) Futanari aphrodisiacs, no masturbation during mating for one…" at bounding box center [518, 94] width 78 height 90
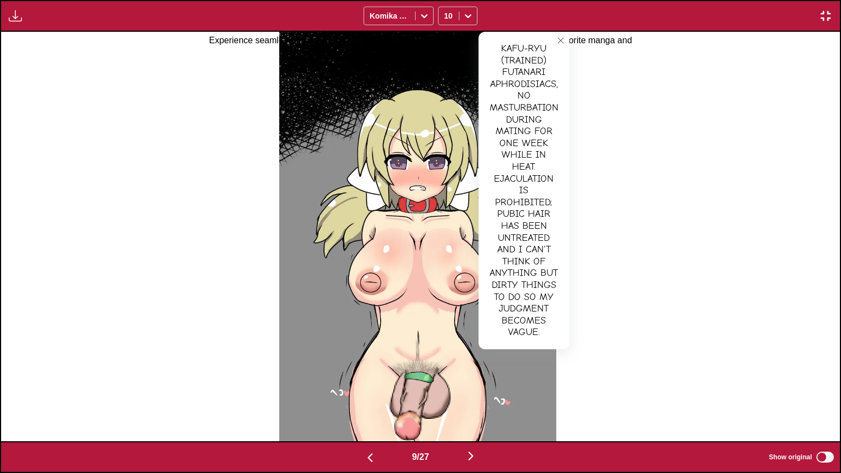
scroll to position [0, 6716]
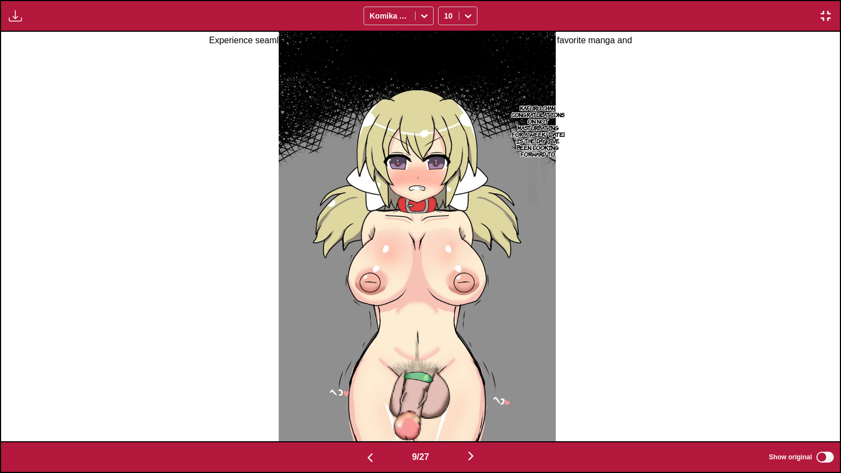
click at [523, 119] on p "Kafuru-chan, congratulations on not masturbating for a week! [DATE] is the day …" at bounding box center [538, 130] width 58 height 57
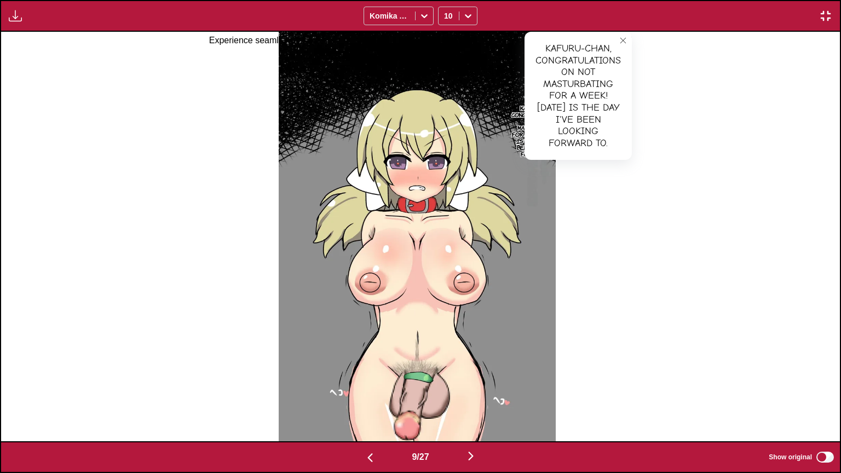
scroll to position [0, 7556]
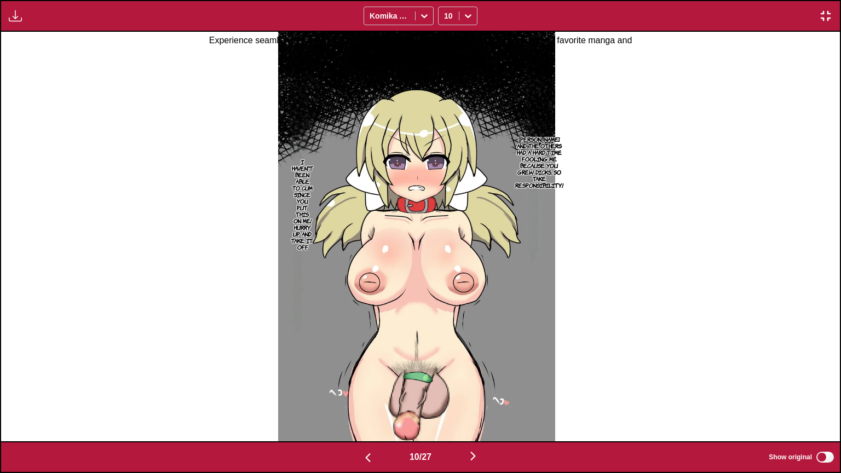
click at [554, 167] on p "[PERSON_NAME] and the others had a hard time fooling me because you grew dicks,…" at bounding box center [539, 162] width 53 height 57
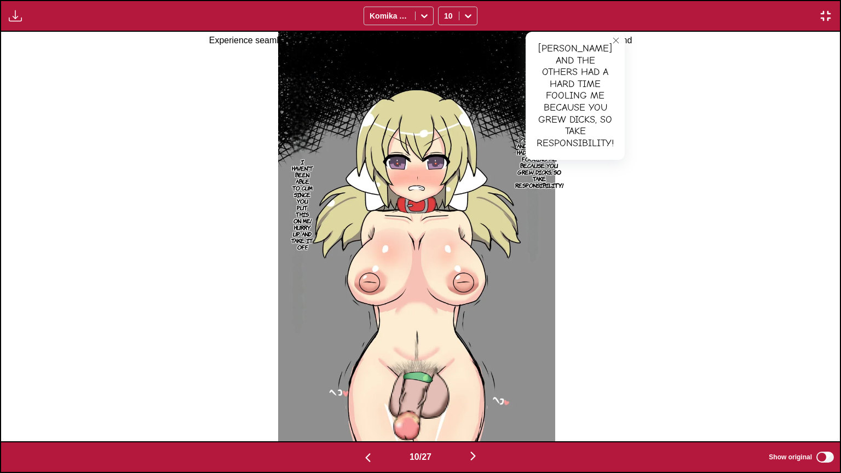
click at [314, 191] on p "I haven't been able to cum since you put this on me! Hurry up and take it off." at bounding box center [302, 204] width 26 height 96
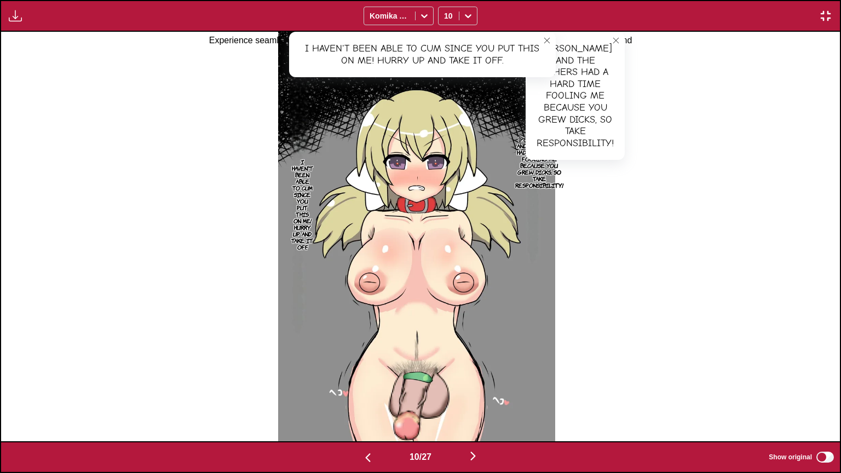
scroll to position [0, 8395]
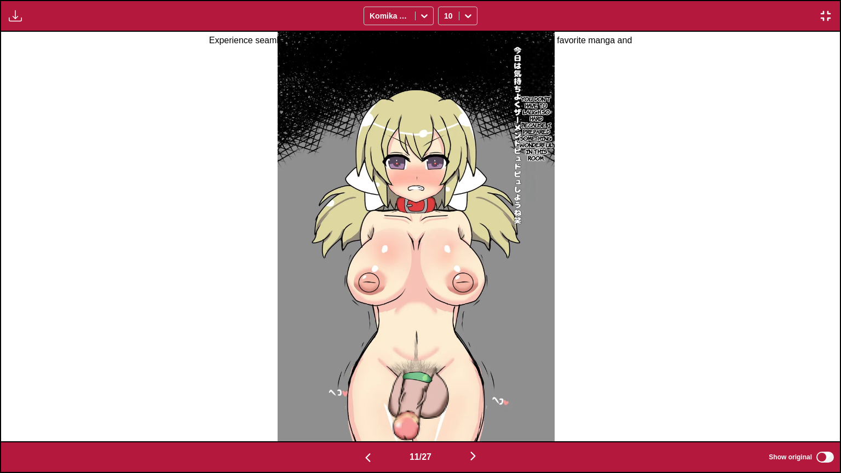
click at [543, 112] on p "You don't have to laugh so hard because I prepared something wonderful in this …" at bounding box center [537, 128] width 38 height 70
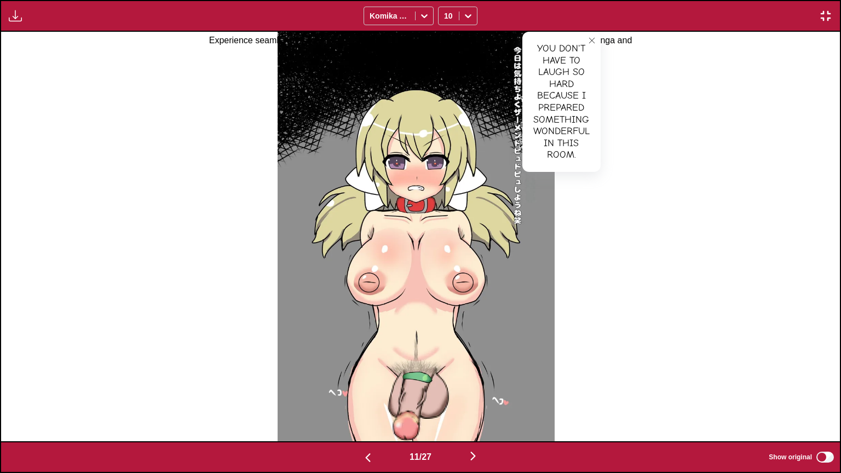
scroll to position [0, 9234]
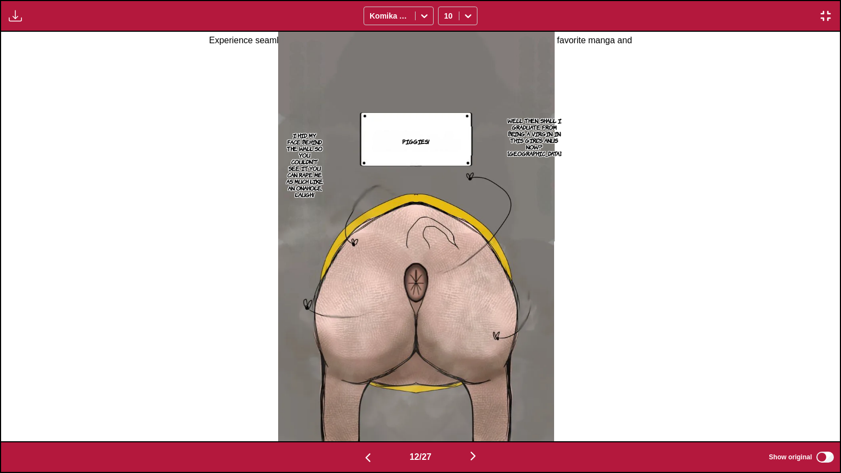
click at [546, 122] on p "Well then, shall I graduate from being a virgin in this girl's anus now? [GEOGR…" at bounding box center [535, 137] width 58 height 44
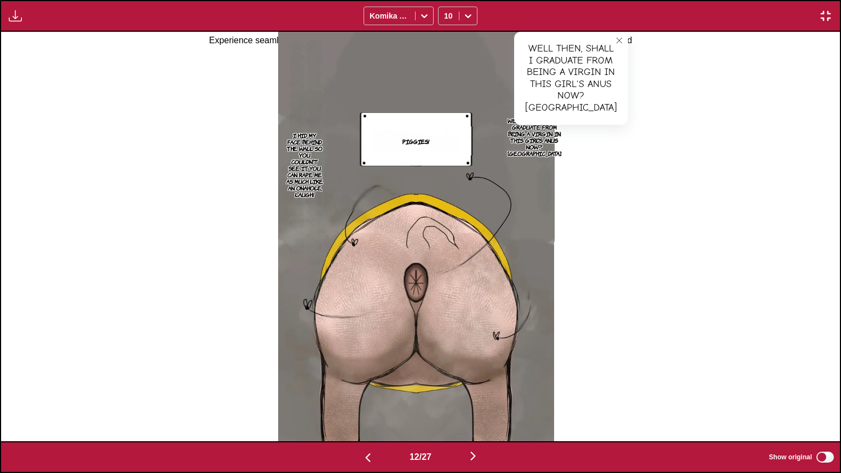
click at [311, 173] on p "I hid my face behind the wall so you couldn't see it. You can rape me as much l…" at bounding box center [305, 165] width 42 height 70
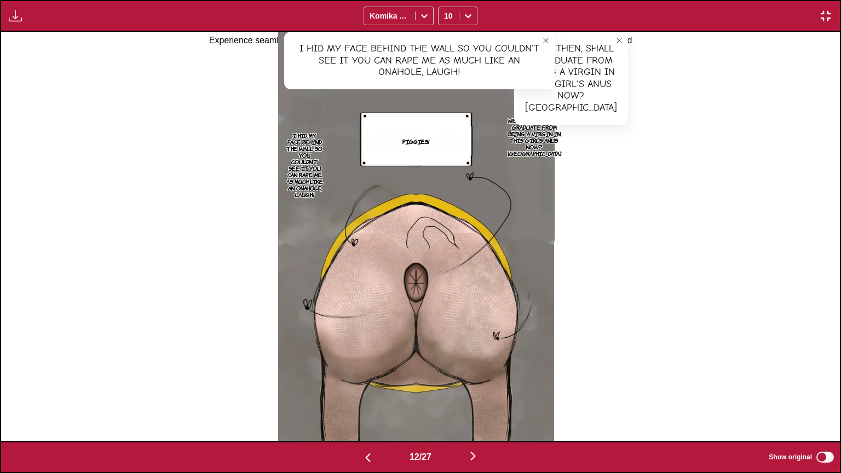
scroll to position [0, 10074]
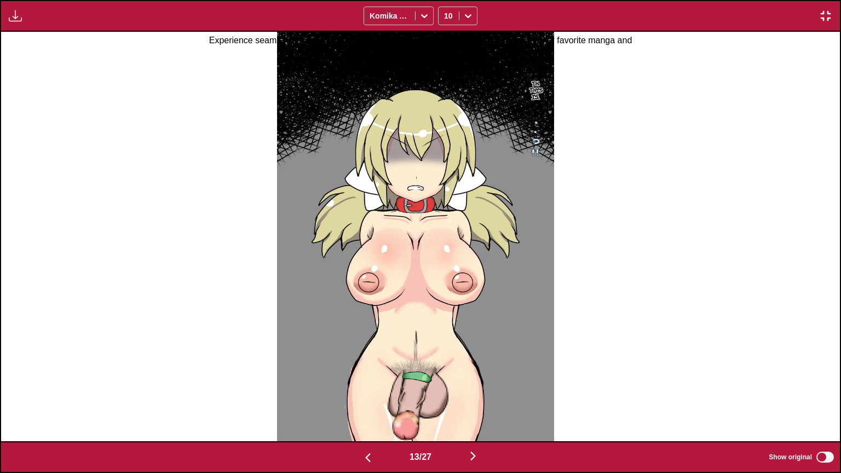
click at [543, 78] on p "Th-This is..." at bounding box center [536, 90] width 18 height 24
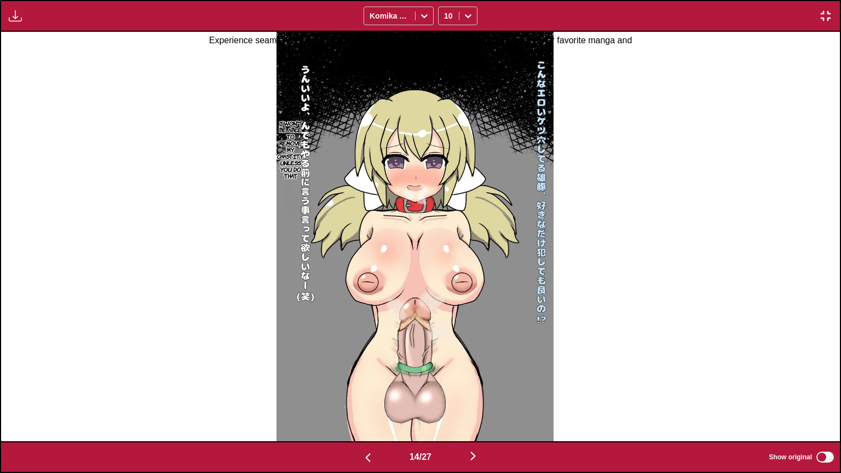
click at [281, 142] on p "I won't be able to remove my chastity unless you do that." at bounding box center [290, 150] width 31 height 64
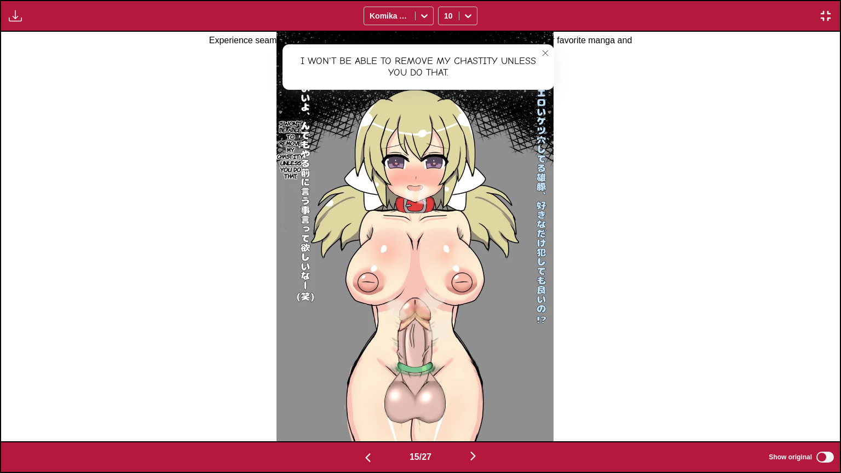
scroll to position [0, 11753]
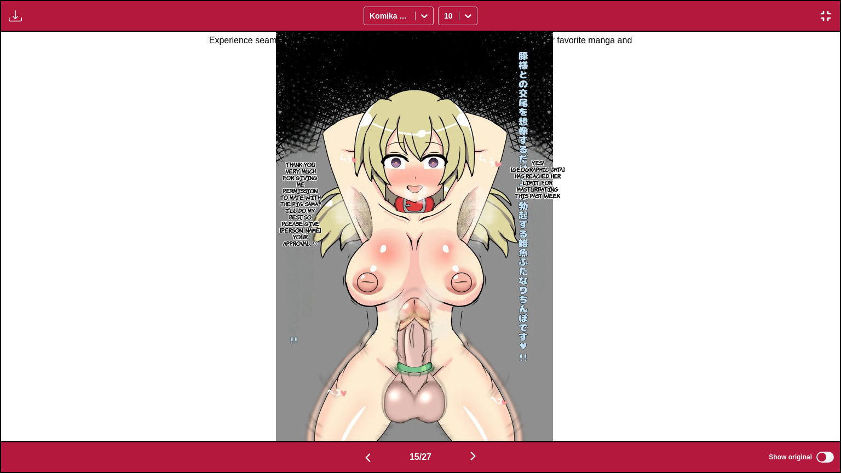
click at [552, 170] on p "Yes! [GEOGRAPHIC_DATA] has reached her limit for masturbating this past week" at bounding box center [538, 179] width 58 height 44
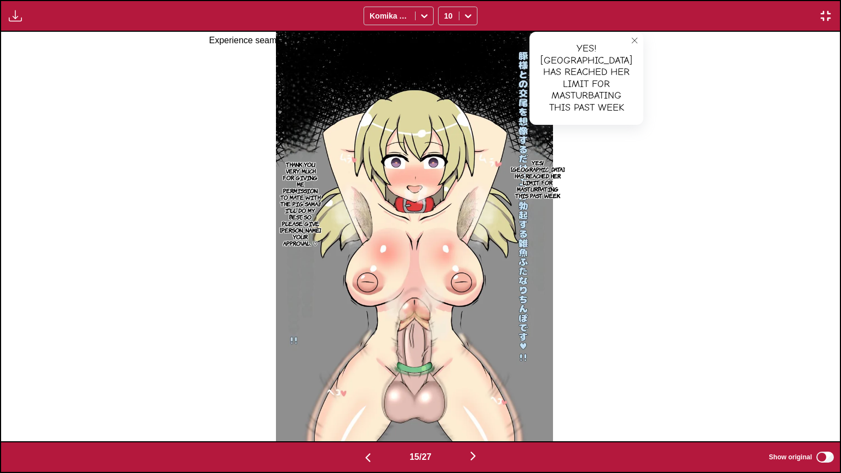
click at [316, 196] on p "Thank you very much for giving me permission to mate with the pig-sama!! I'll d…" at bounding box center [300, 204] width 45 height 90
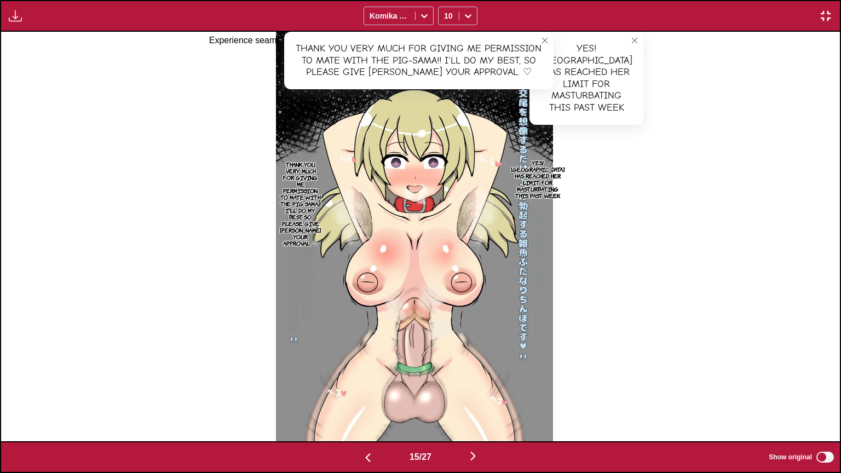
click at [631, 41] on icon "close-tooltip" at bounding box center [635, 41] width 8 height 8
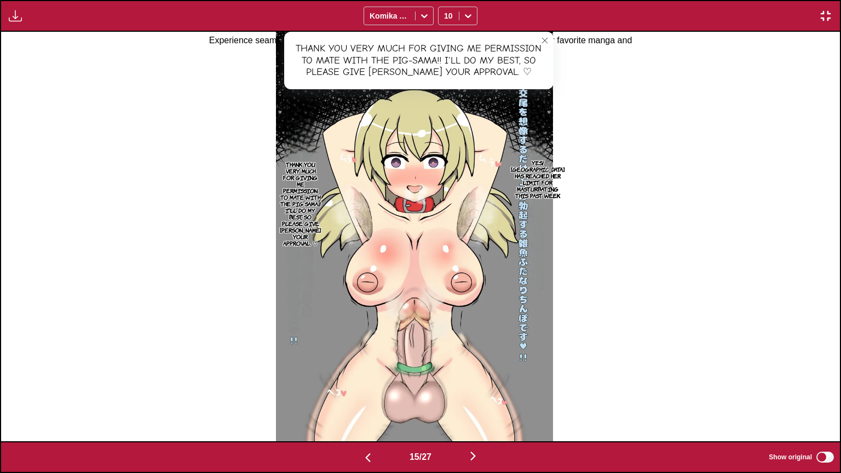
scroll to position [0, 12593]
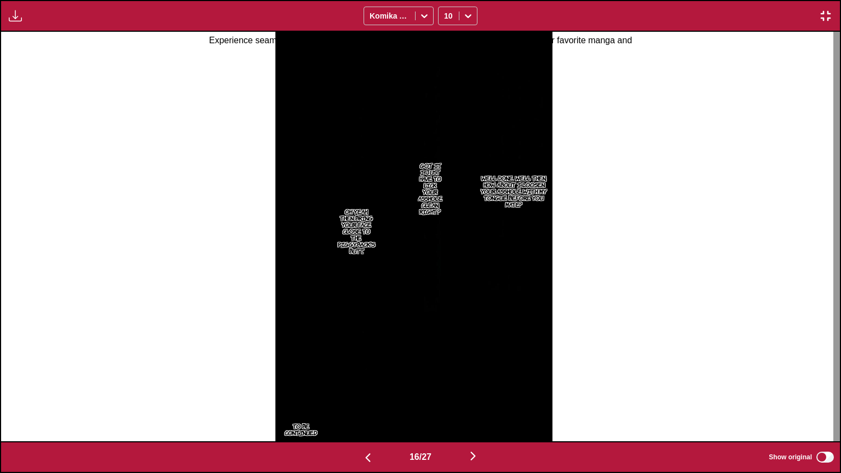
click at [532, 186] on p "Well done. Well then, how about I loosen your asshole with my tongue before you…" at bounding box center [514, 191] width 73 height 37
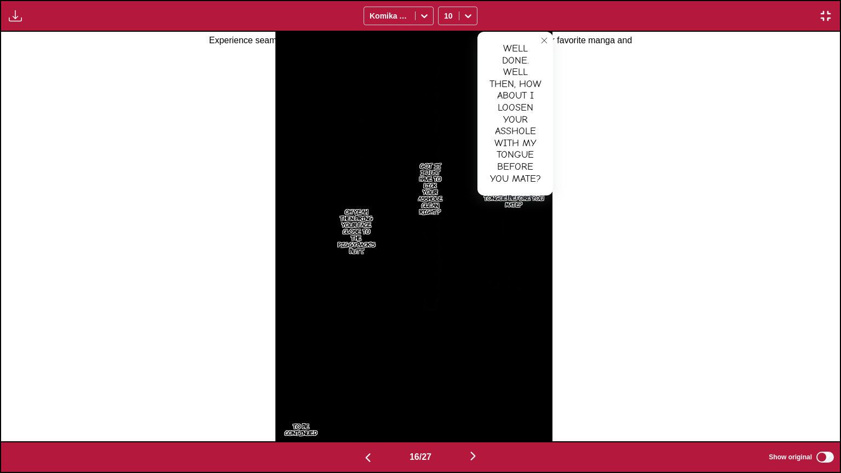
click at [820, 388] on label "Show original" at bounding box center [802, 457] width 67 height 14
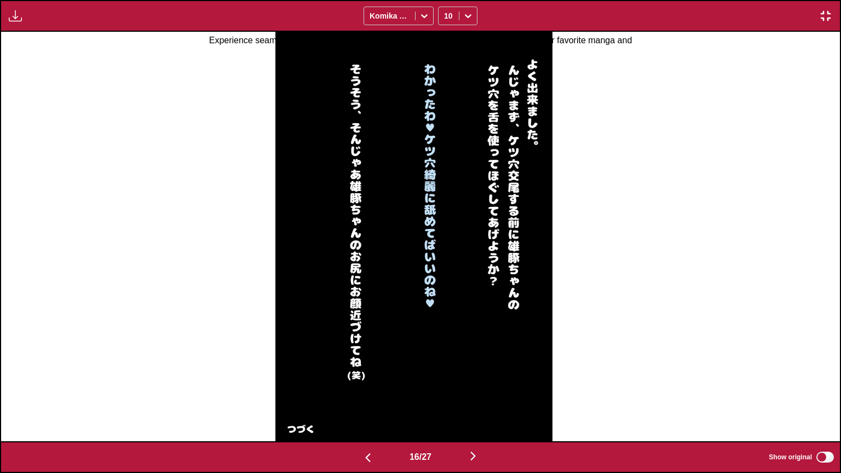
click at [822, 388] on label "Show original" at bounding box center [802, 457] width 67 height 14
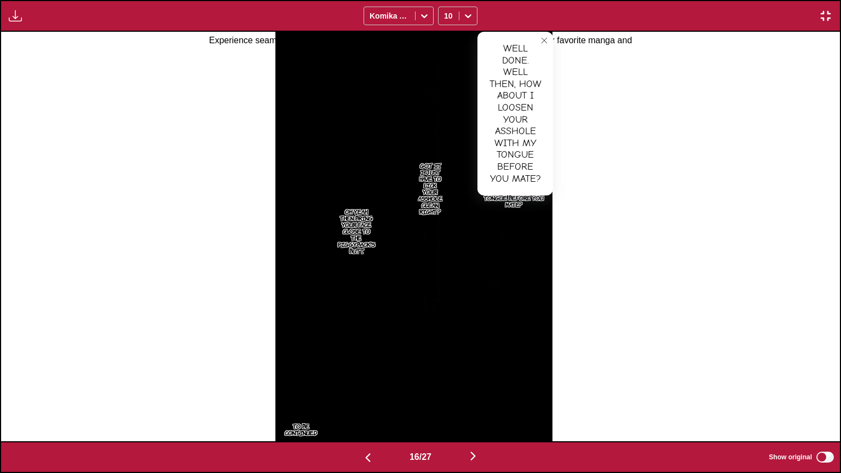
click at [443, 196] on p "Got it. I just have to lick your asshole clean, right?" at bounding box center [430, 188] width 28 height 57
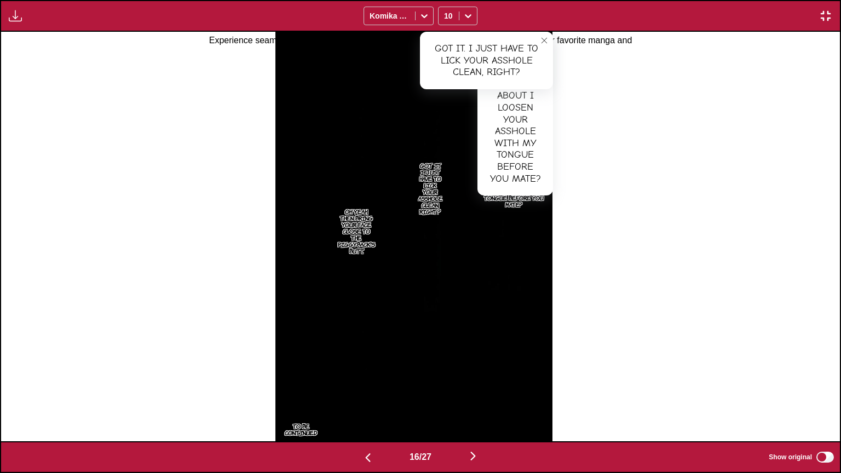
click at [370, 228] on p "Oh yeah, then bring your face close to the piggyback's butt." at bounding box center [357, 231] width 42 height 50
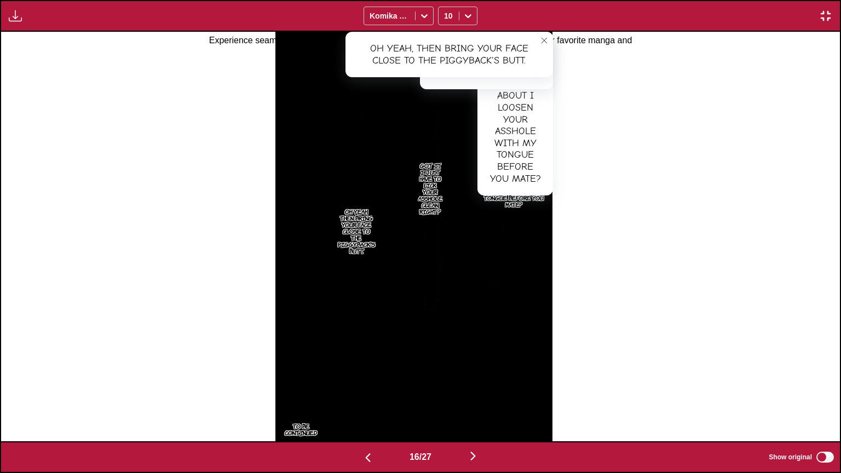
scroll to position [0, 13432]
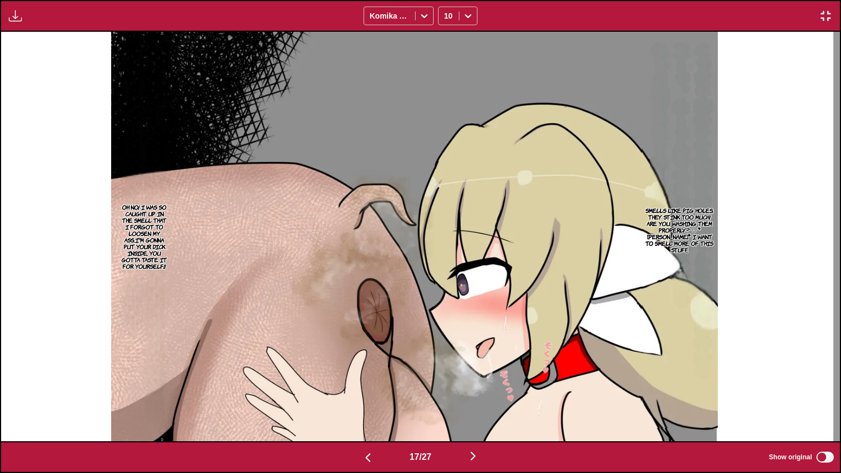
click at [662, 236] on p "Smells like pig holes. They stink too much! Are you washing them properly? ♡ *[…" at bounding box center [680, 230] width 76 height 50
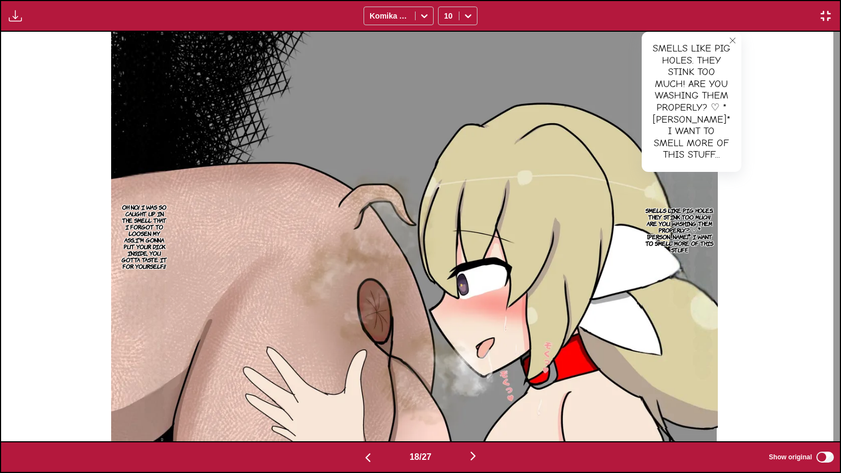
scroll to position [0, 14272]
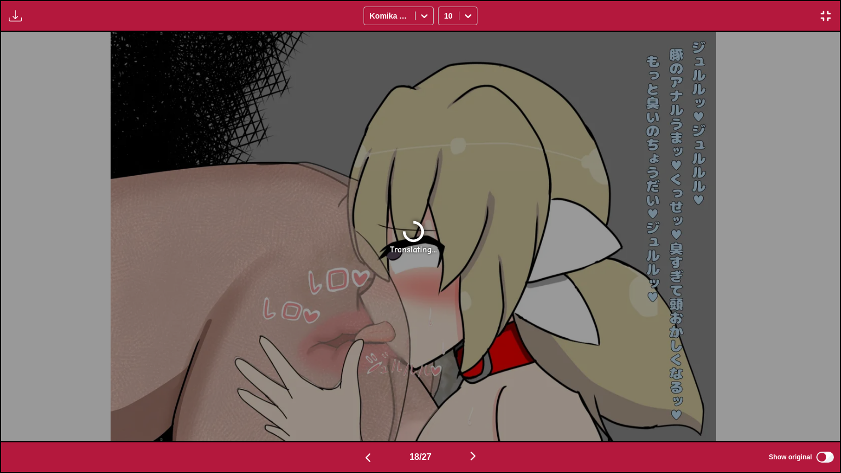
click at [825, 18] on img "button" at bounding box center [825, 15] width 13 height 13
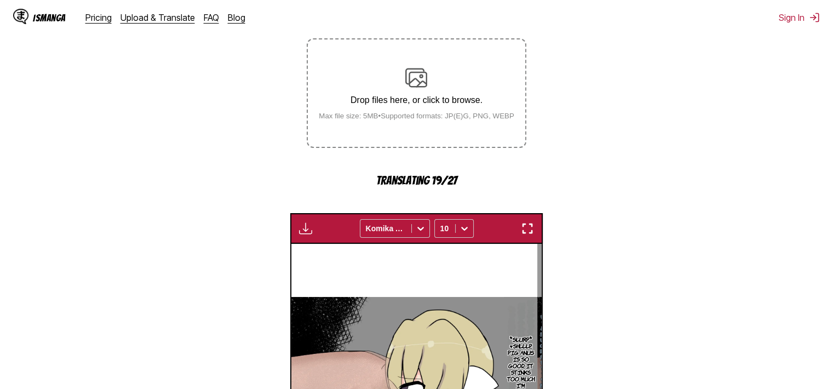
scroll to position [325, 0]
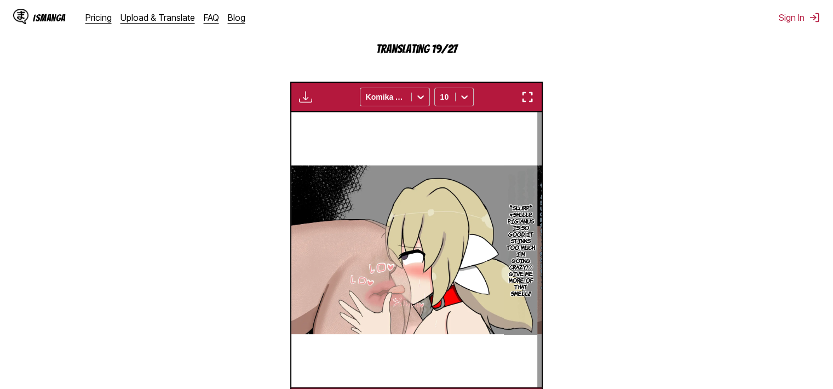
click at [533, 88] on div "Available for premium users only Komika Axis 10" at bounding box center [416, 97] width 252 height 31
click at [527, 96] on img "button" at bounding box center [527, 96] width 13 height 13
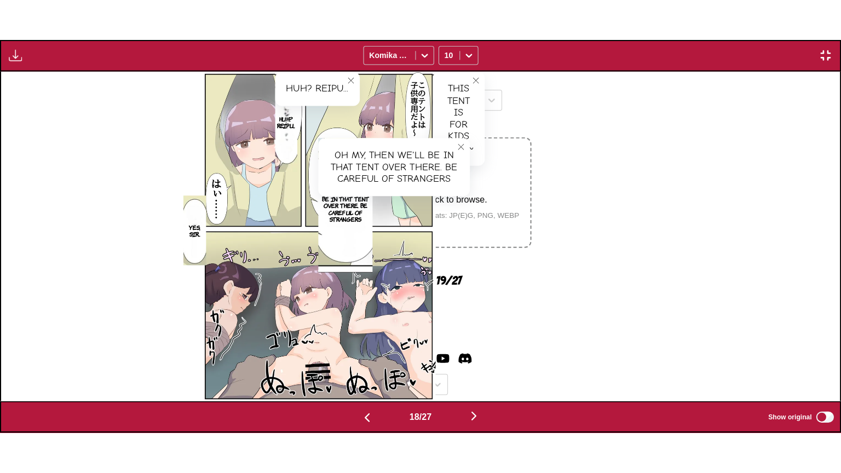
scroll to position [0, 14272]
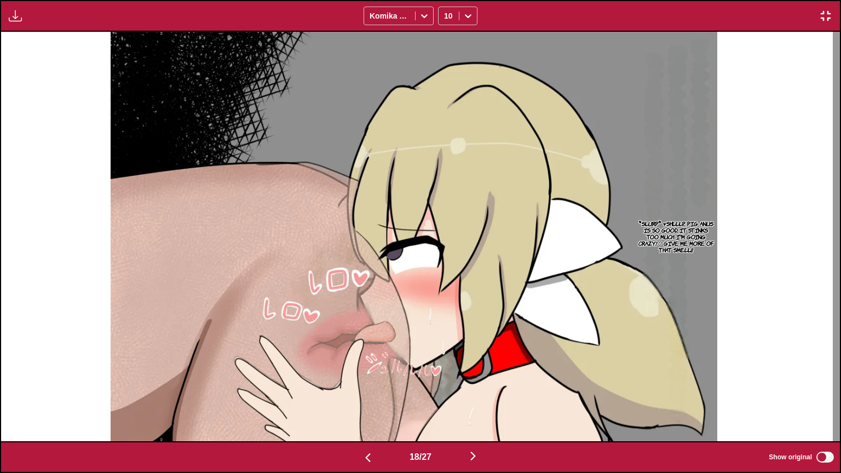
click at [690, 238] on p "*slurp* ♥Shlllp... Pig anus is so good, it stinks too much. I'm going crazy!♡ G…" at bounding box center [676, 236] width 82 height 37
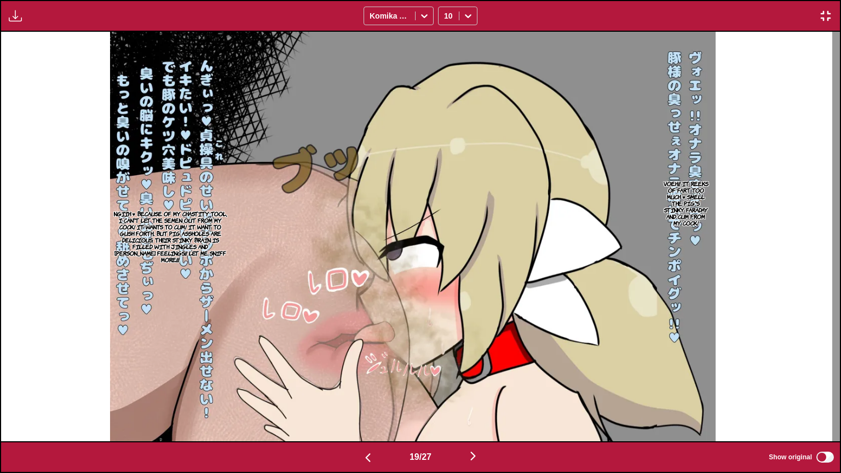
scroll to position [0, 15951]
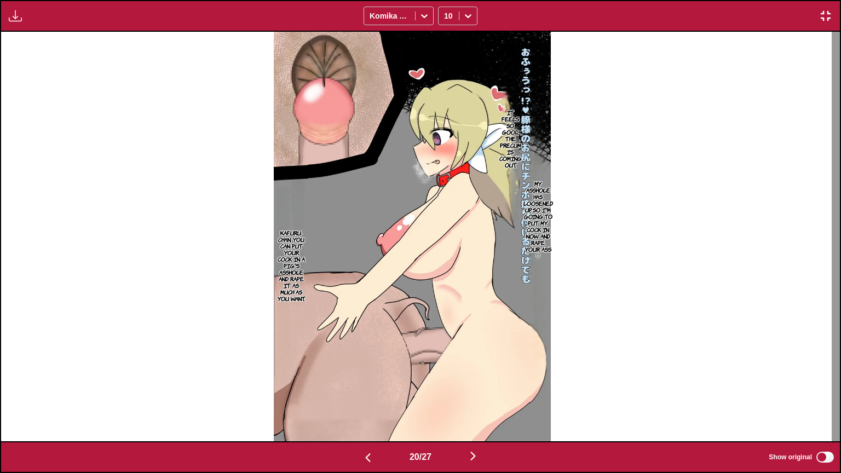
click at [544, 231] on p "My asshole has loosened up, so I'm going to put my cock in now and rape your as…" at bounding box center [538, 219] width 34 height 83
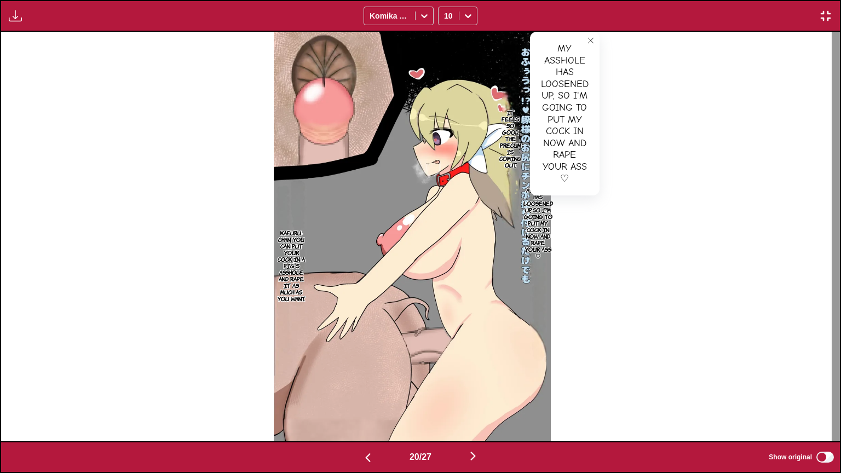
click at [512, 123] on p "It feels so good, the precum is coming out." at bounding box center [510, 139] width 27 height 64
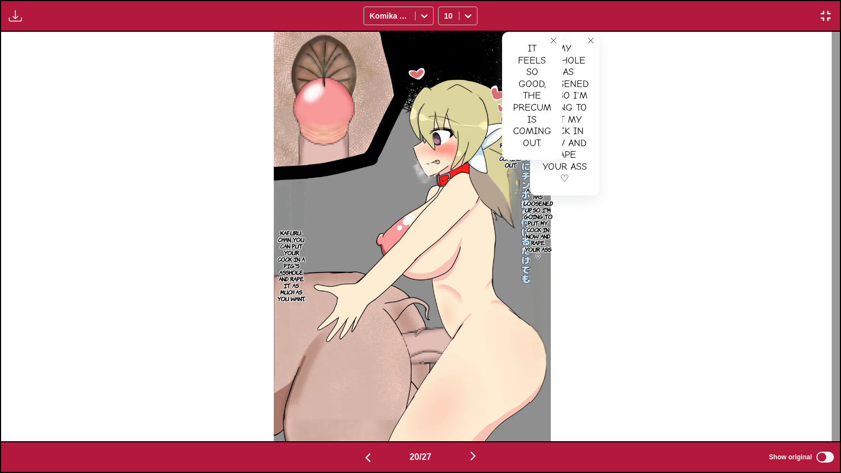
click at [301, 241] on p "Kafuru-chan, you can put your cock in a pig's asshole and rape it as much As Yo…" at bounding box center [291, 265] width 34 height 77
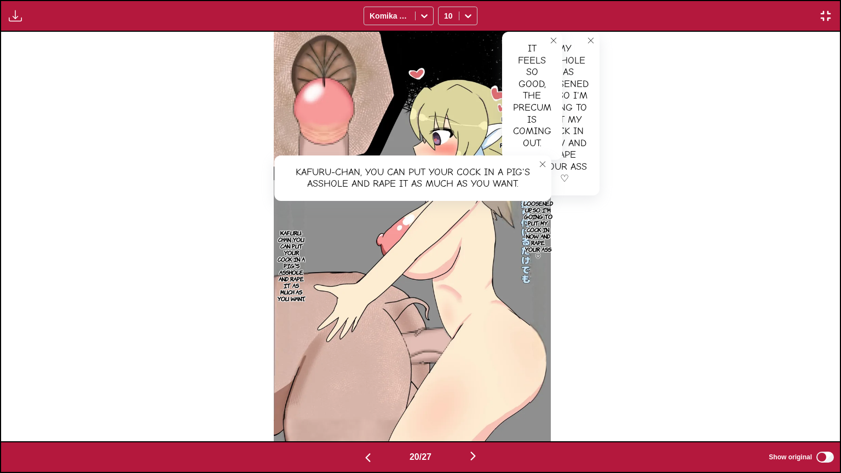
scroll to position [0, 16791]
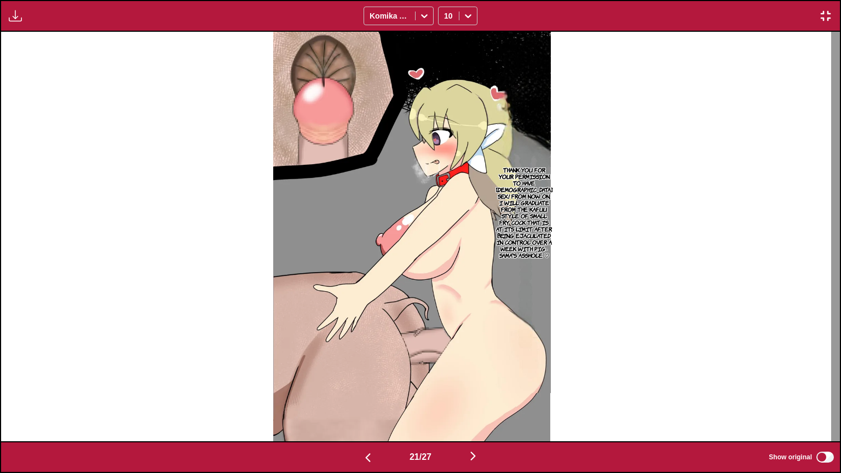
click at [536, 173] on p "Thank you for your permission to have [DEMOGRAPHIC_DATA] sex! From now on, I wi…" at bounding box center [524, 212] width 61 height 96
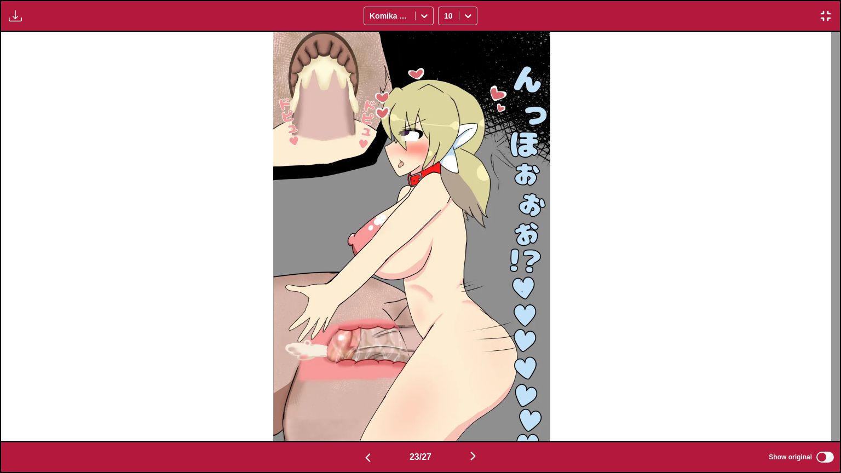
scroll to position [0, 18469]
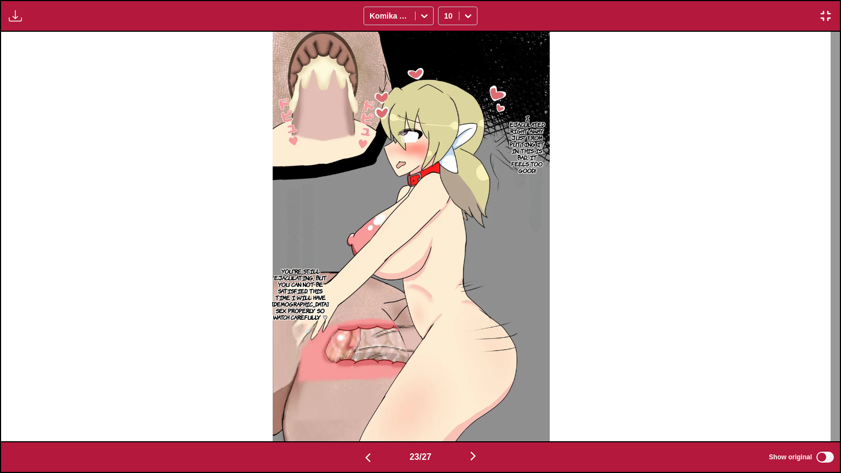
click at [547, 123] on p "I ejaculated right away just from putting it in. This is bad... It feels too go…" at bounding box center [527, 144] width 39 height 64
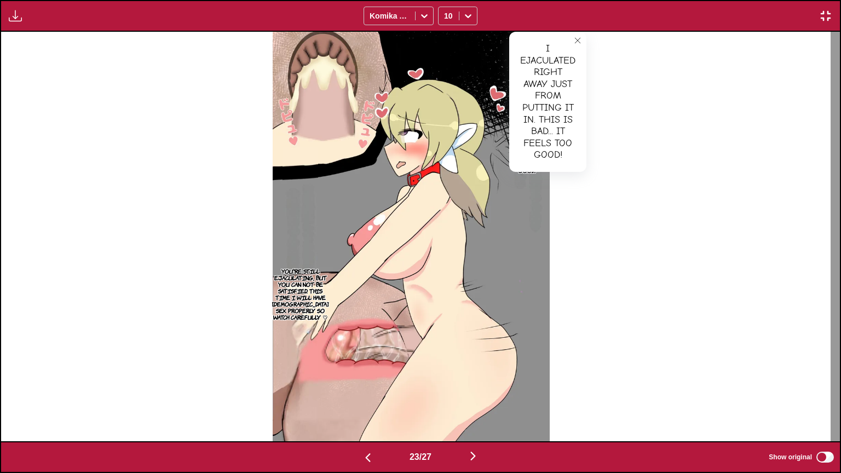
click at [292, 296] on p "You're still ejaculating, but you can not be satisfied. This time I will have […" at bounding box center [300, 294] width 61 height 57
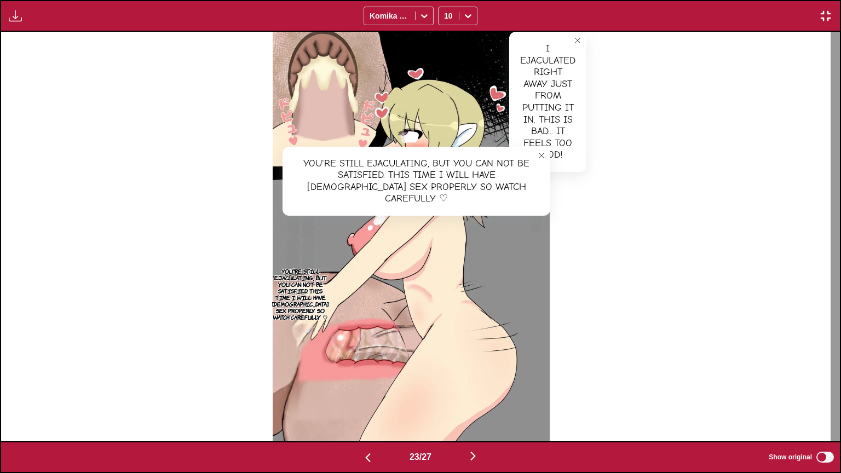
scroll to position [0, 19309]
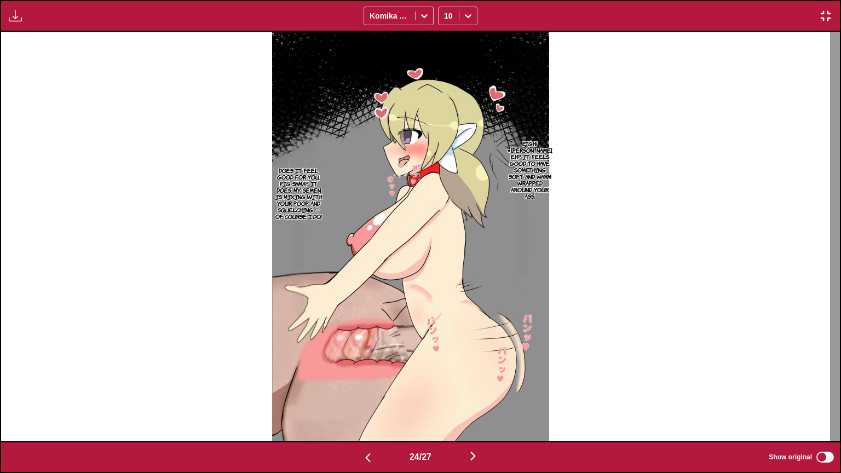
click at [539, 156] on p "Eigh! ♥[PERSON_NAME], eh? It feels good to have something soft and warm wrapped…" at bounding box center [530, 170] width 49 height 64
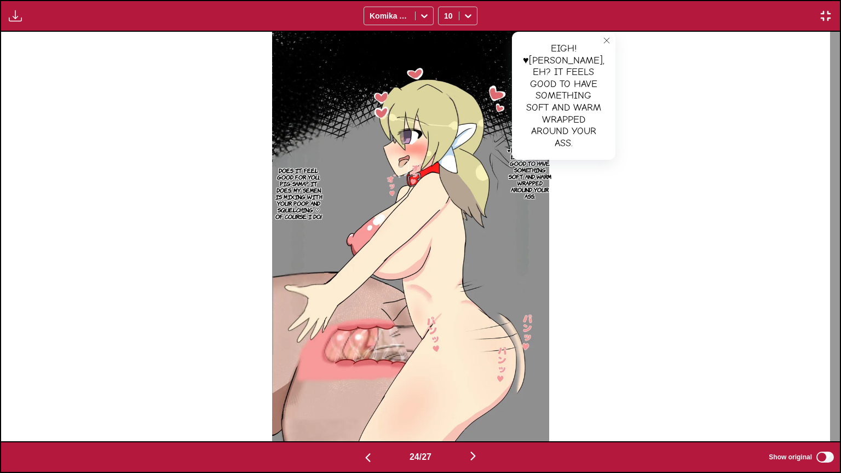
click at [322, 181] on p "Does it feel good for you, Pig-sama? It does. My semen is mixing with your poop…" at bounding box center [298, 193] width 51 height 57
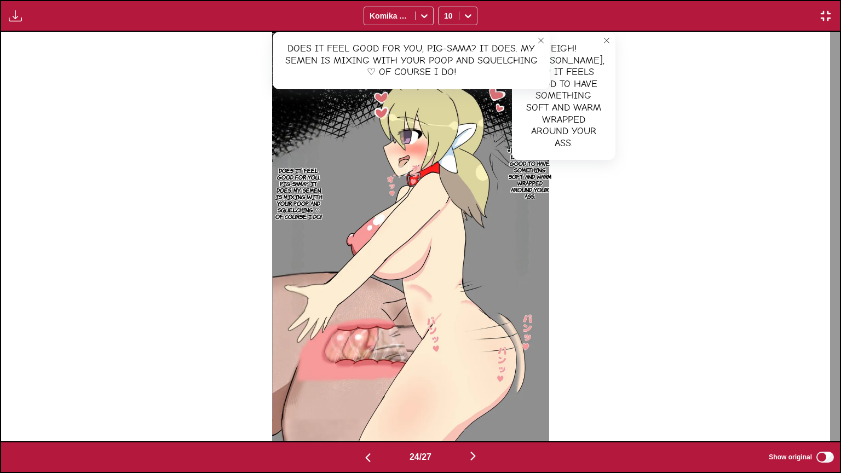
scroll to position [0, 20149]
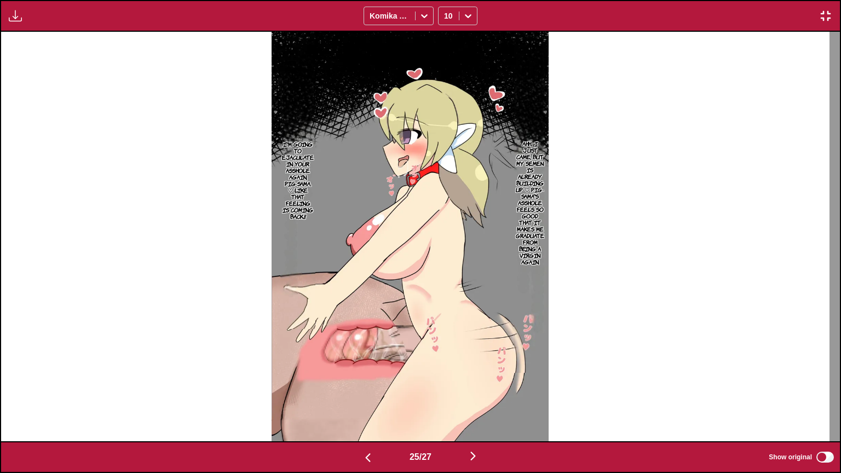
click at [540, 172] on p "Ahh... I just came, but my semen is already building up ♡ Pig-sama's asshole fe…" at bounding box center [530, 202] width 33 height 129
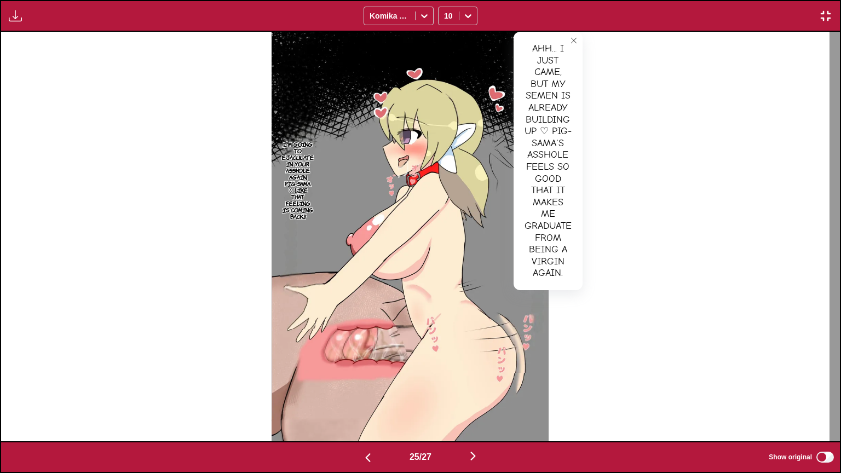
click at [299, 183] on p "I'm going to ejaculate in your asshole again, Pig-sama. ♡ Like that feeling is …" at bounding box center [298, 180] width 36 height 83
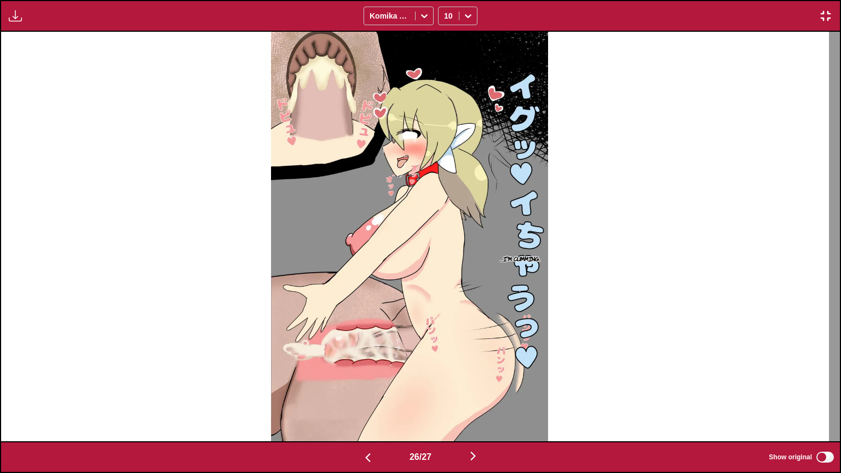
scroll to position [0, 21827]
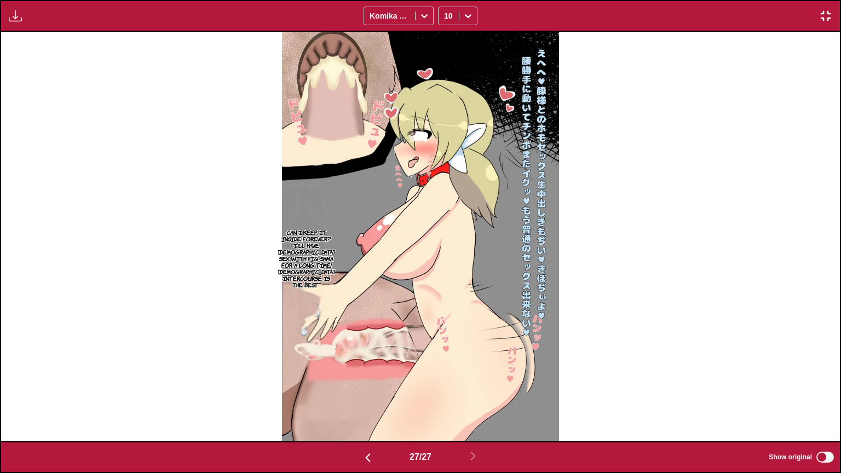
click at [307, 264] on p "Can I keep it inside forever? I'll have [DEMOGRAPHIC_DATA] sex with Pig-sama fo…" at bounding box center [306, 259] width 61 height 64
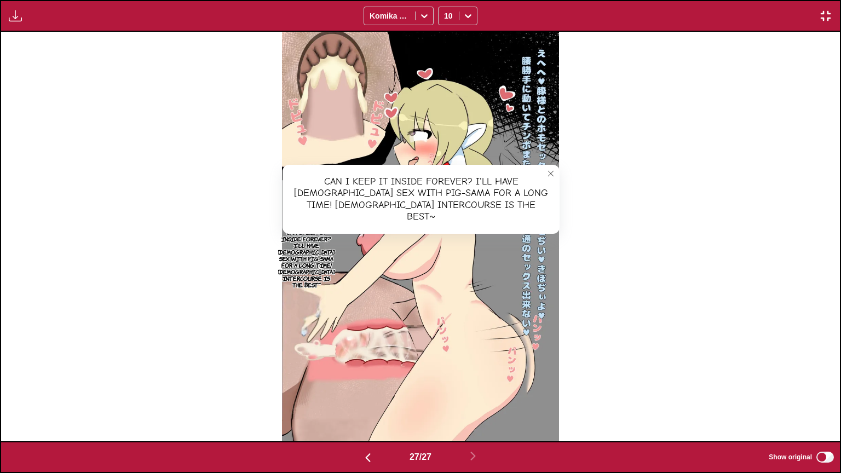
click at [833, 0] on div "Available for premium users only Komika Axis 10" at bounding box center [420, 16] width 841 height 32
click at [828, 13] on img "button" at bounding box center [825, 15] width 13 height 13
